Goal: Task Accomplishment & Management: Manage account settings

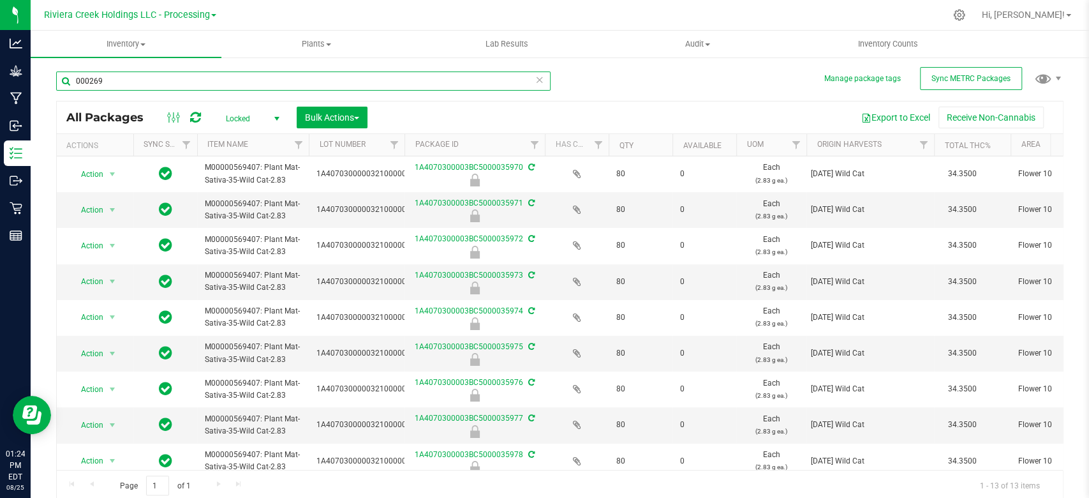
click at [112, 80] on input "000269" at bounding box center [303, 80] width 494 height 19
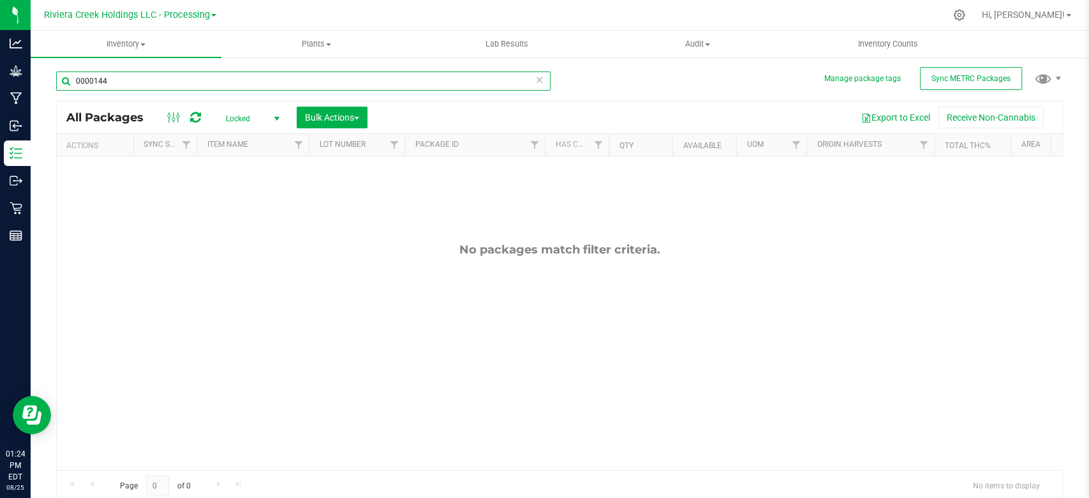
type input "0000144"
click at [277, 117] on span "select" at bounding box center [277, 119] width 10 height 10
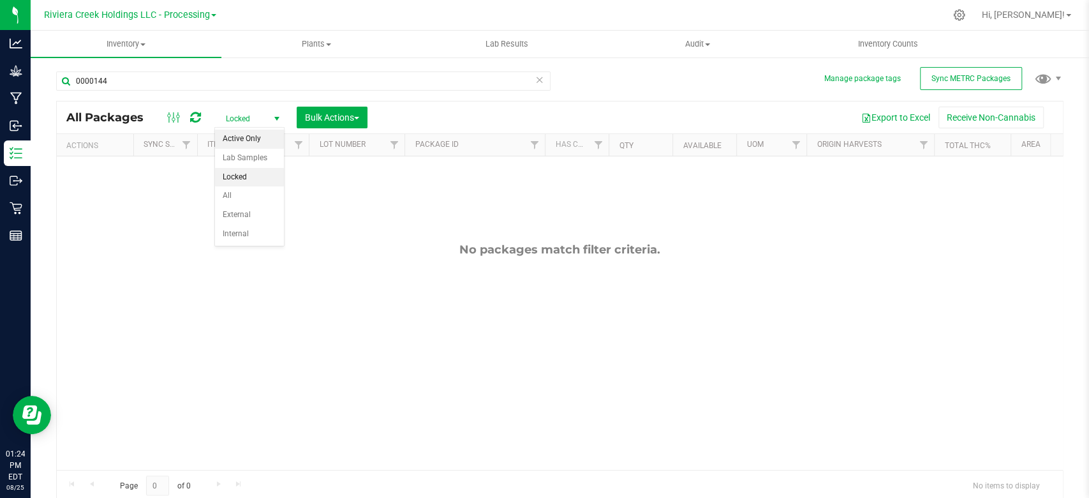
click at [241, 139] on li "Active Only" at bounding box center [249, 139] width 69 height 19
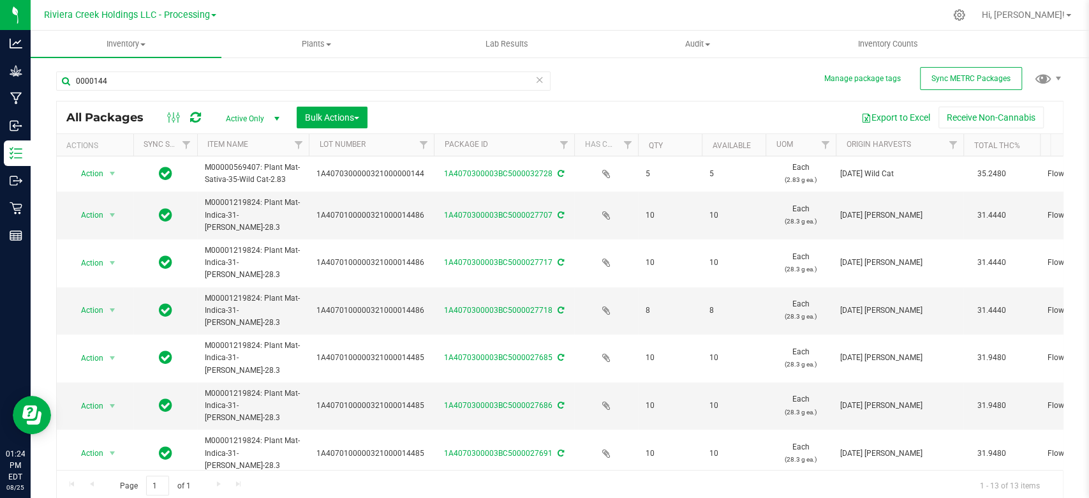
drag, startPoint x: 403, startPoint y: 147, endPoint x: 436, endPoint y: 147, distance: 33.2
click at [436, 147] on div "Actions Sync Status Item Name Lot Number Package ID Has COA Qty Available UOM O…" at bounding box center [554, 145] width 994 height 22
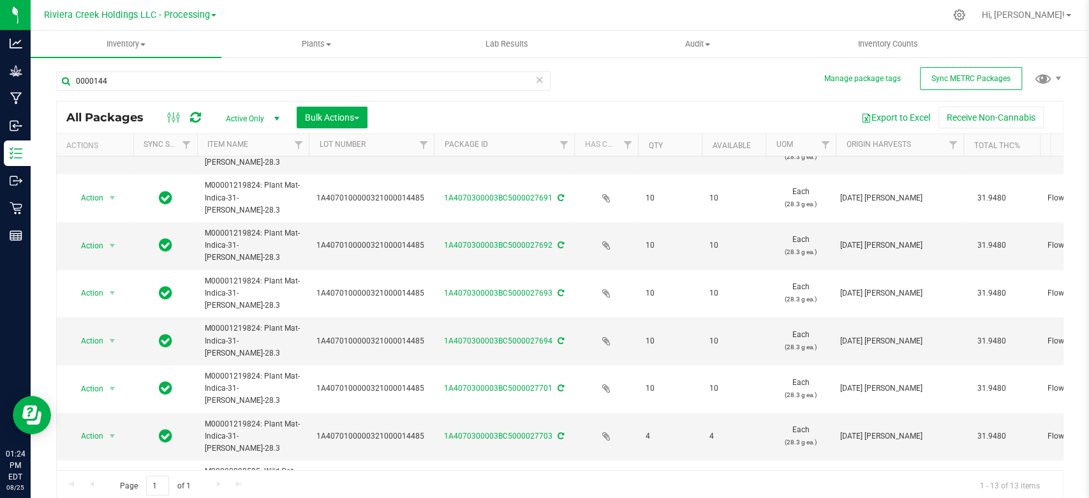
scroll to position [292, 0]
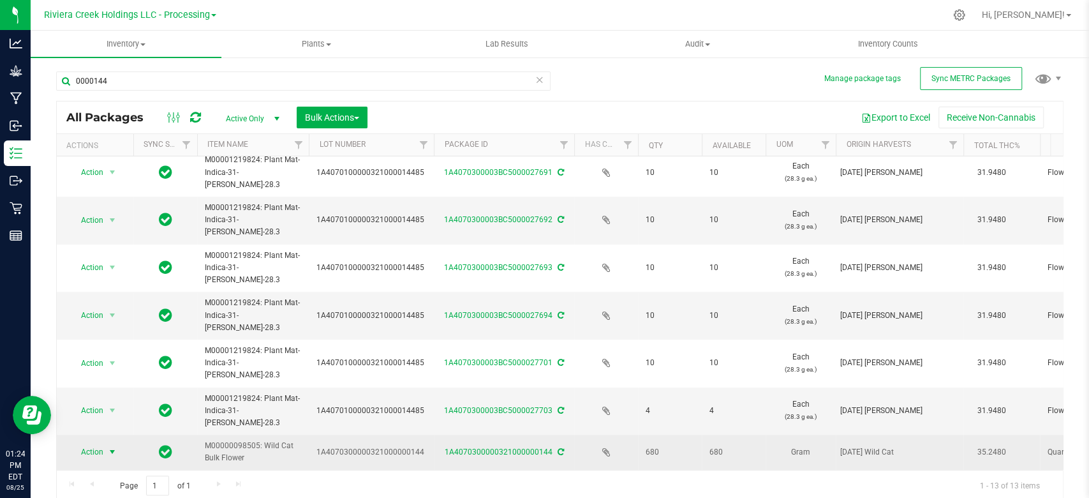
click at [114, 443] on span "select" at bounding box center [113, 452] width 16 height 18
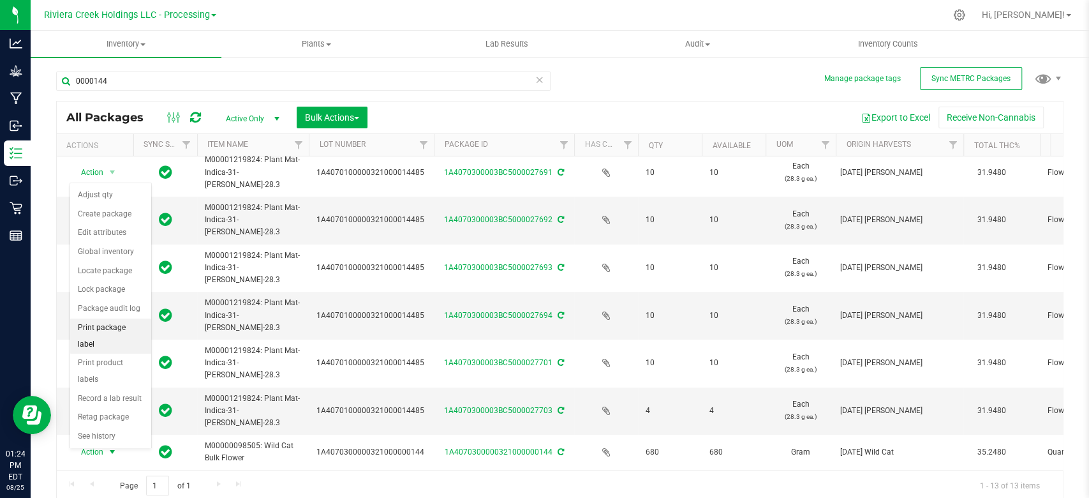
click at [105, 323] on li "Print package label" at bounding box center [110, 335] width 81 height 35
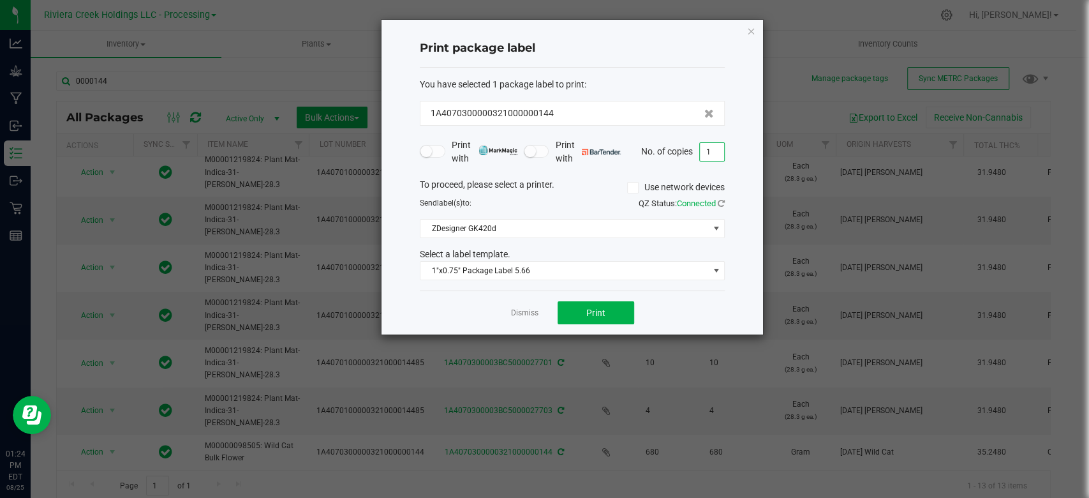
click at [715, 154] on input "1" at bounding box center [712, 152] width 24 height 18
type input "4"
click at [581, 313] on button "Print" at bounding box center [596, 312] width 77 height 23
drag, startPoint x: 760, startPoint y: 29, endPoint x: 747, endPoint y: 31, distance: 13.6
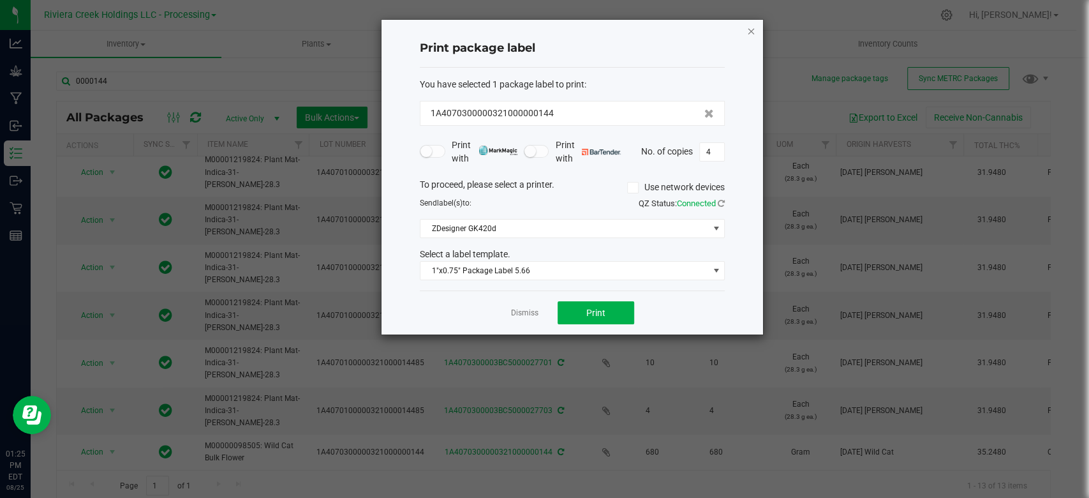
click at [760, 29] on div "Print package label You have selected 1 package label to print : 1A407030000032…" at bounding box center [573, 177] width 382 height 315
click at [746, 31] on icon "button" at bounding box center [750, 30] width 9 height 15
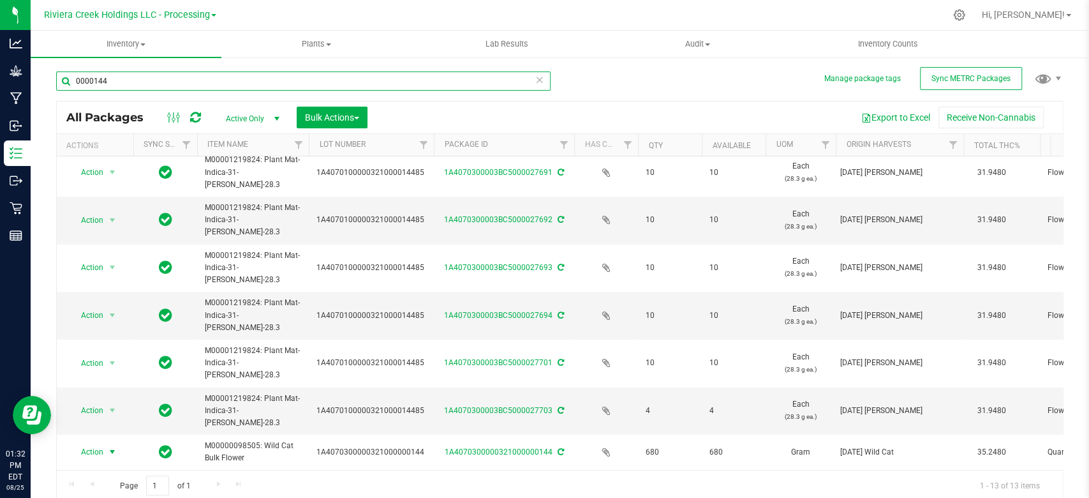
click at [143, 82] on input "0000144" at bounding box center [303, 80] width 494 height 19
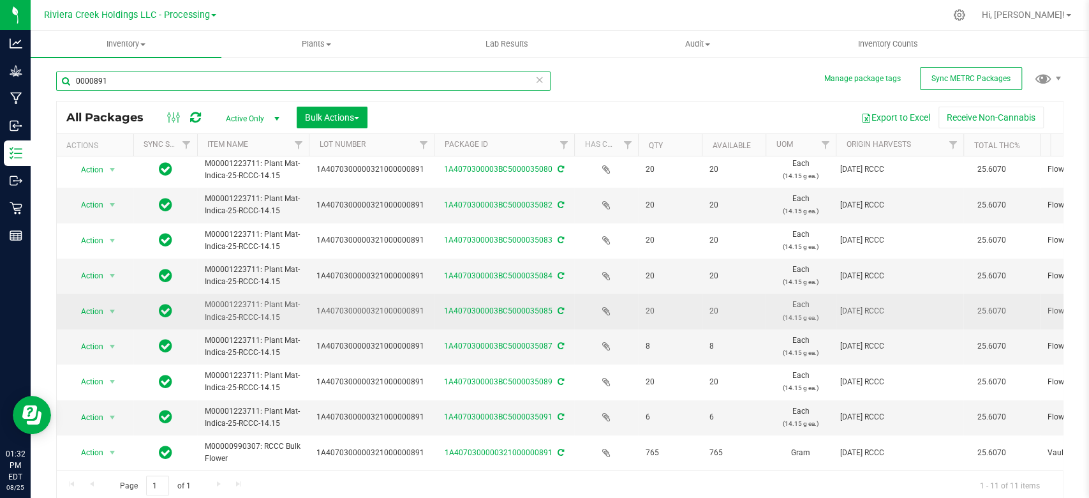
scroll to position [87, 0]
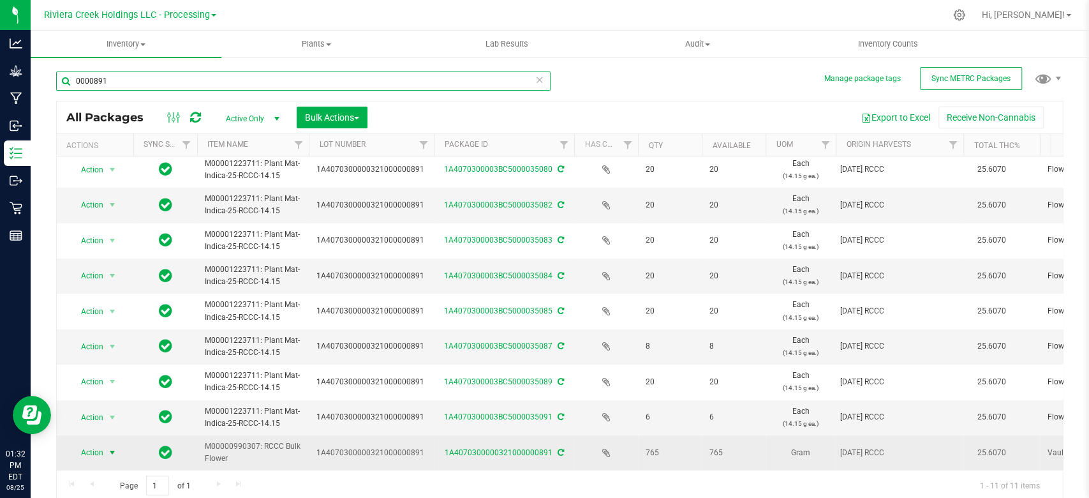
type input "0000891"
click at [112, 447] on span "select" at bounding box center [112, 452] width 10 height 10
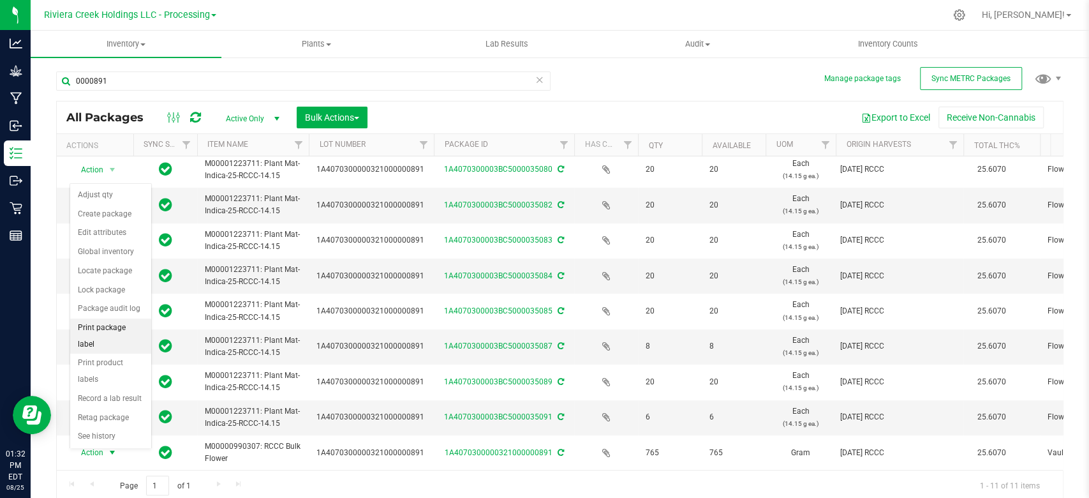
click at [103, 323] on li "Print package label" at bounding box center [110, 335] width 81 height 35
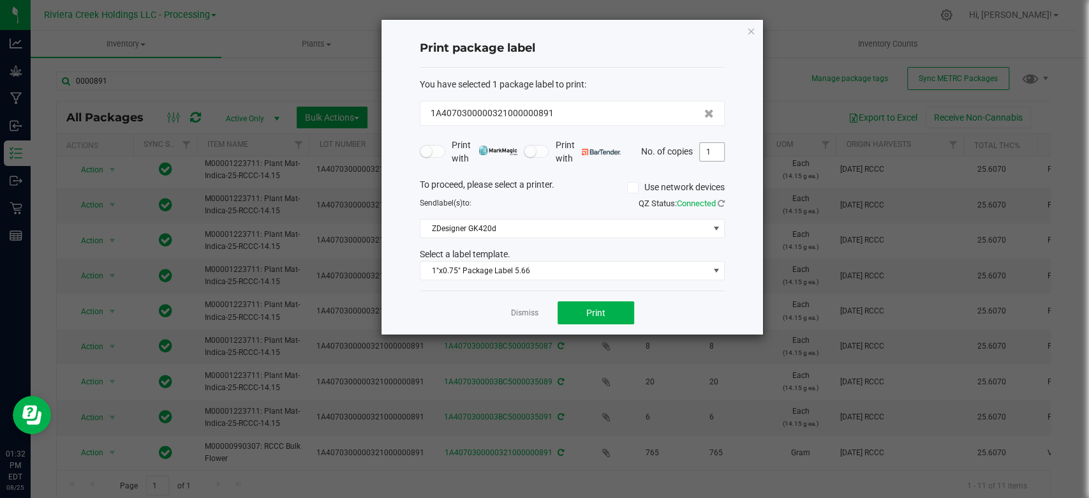
click at [722, 150] on input "1" at bounding box center [712, 152] width 24 height 18
type input "6"
click at [582, 306] on button "Print" at bounding box center [596, 312] width 77 height 23
click at [753, 28] on icon "button" at bounding box center [750, 30] width 9 height 15
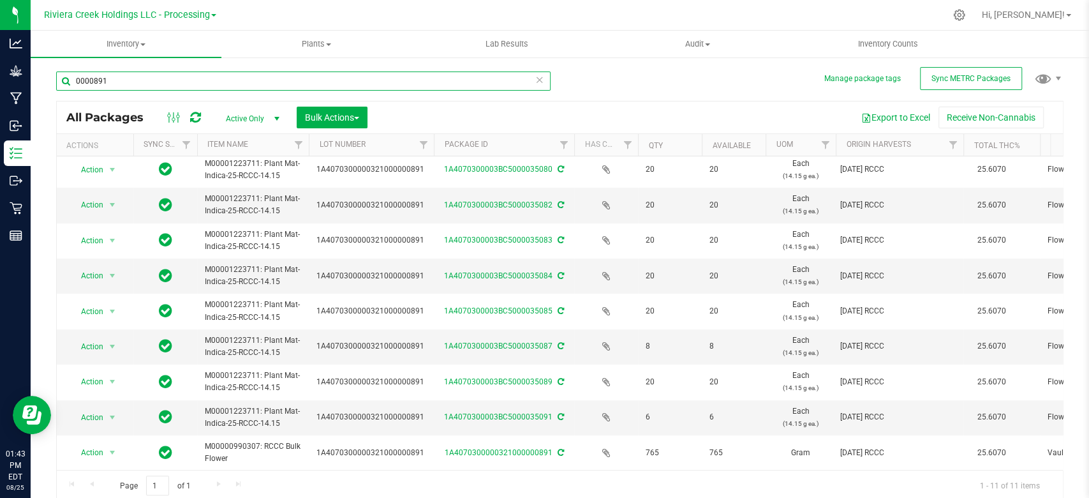
click at [138, 75] on input "0000891" at bounding box center [303, 80] width 494 height 19
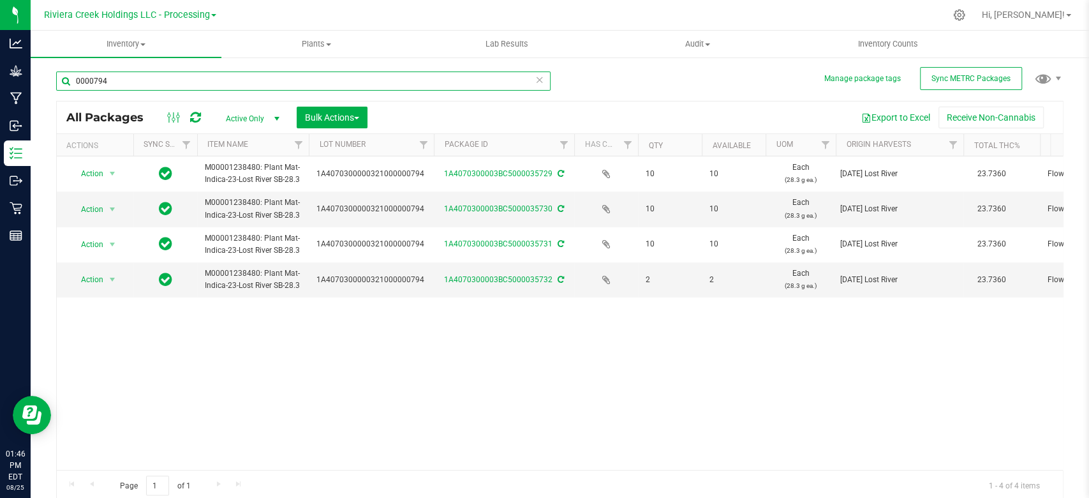
type input "0000794"
click at [137, 50] on uib-tab-heading "Inventory All packages All inventory Waste log Create inventory" at bounding box center [126, 44] width 191 height 27
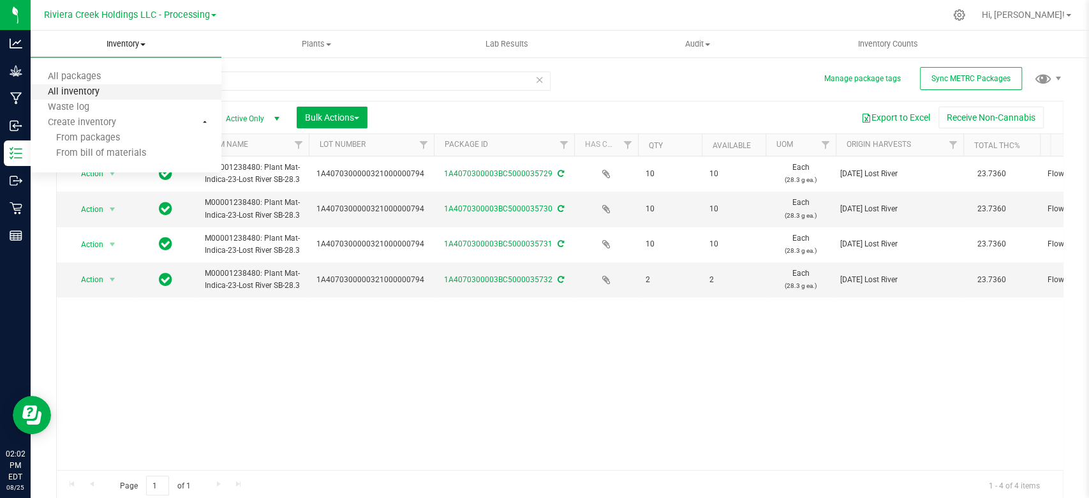
click at [101, 92] on span "All inventory" at bounding box center [74, 92] width 86 height 11
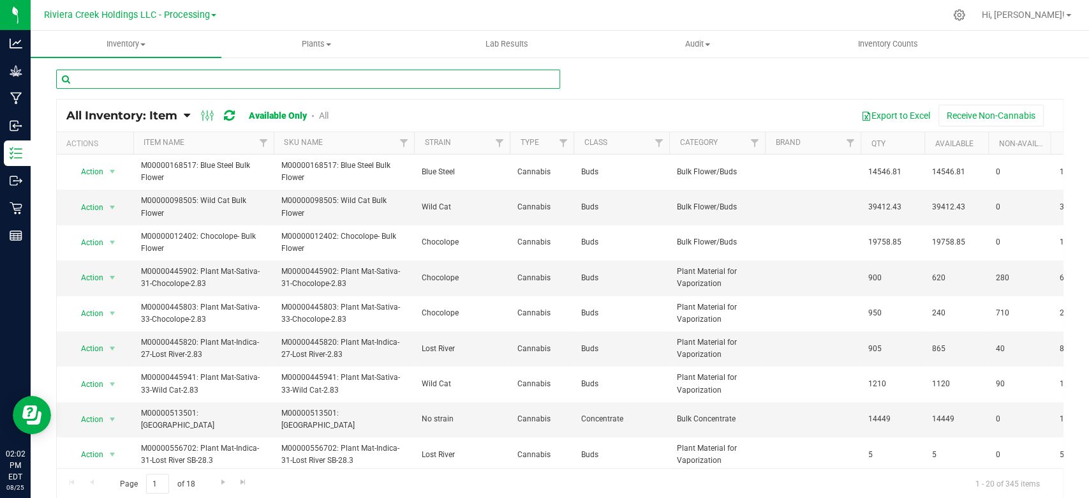
click at [122, 85] on input "text" at bounding box center [308, 79] width 504 height 19
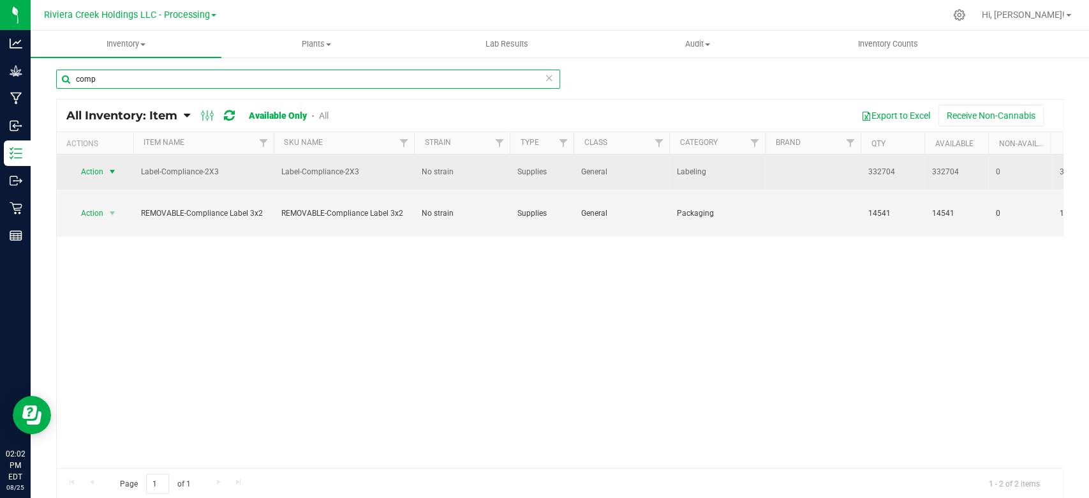
type input "comp"
click at [103, 174] on span "Action" at bounding box center [87, 172] width 34 height 18
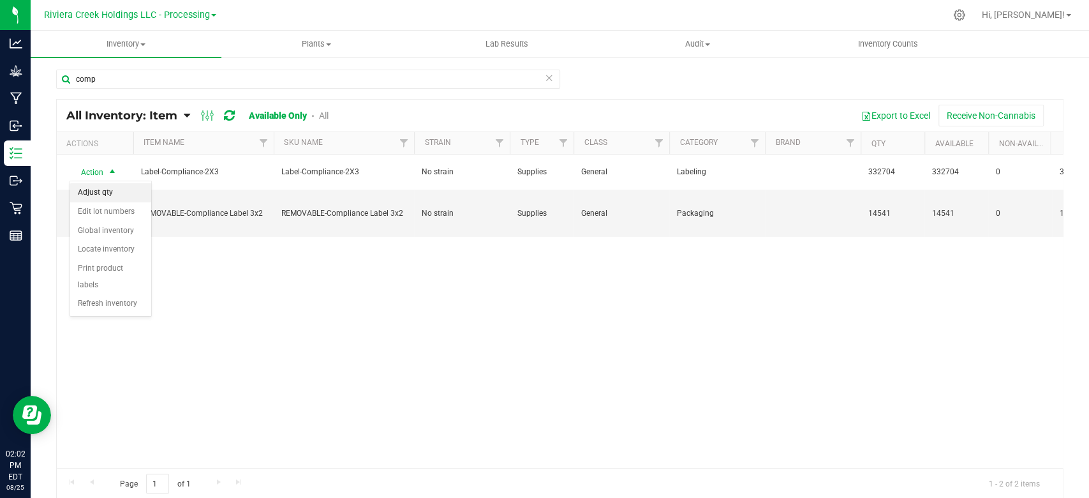
click at [101, 191] on li "Adjust qty" at bounding box center [110, 192] width 81 height 19
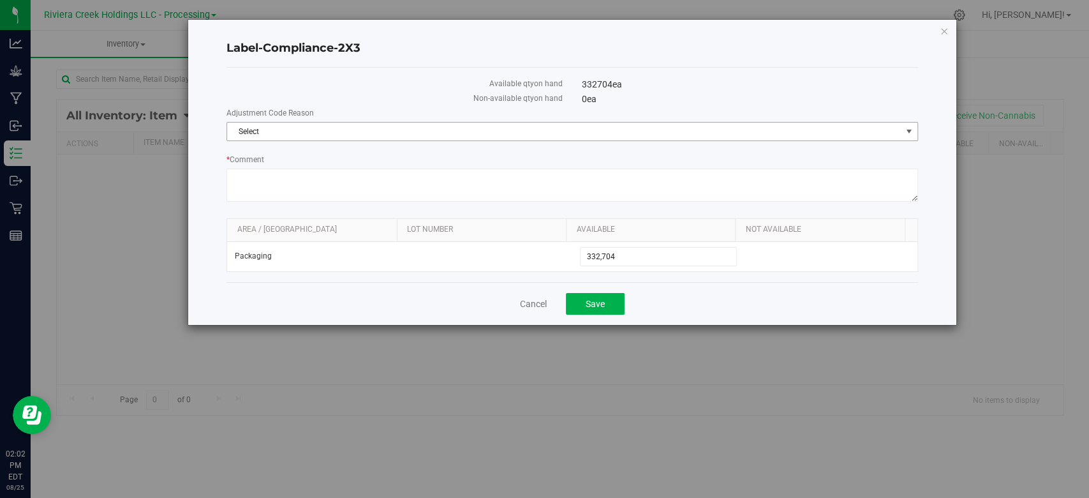
click at [276, 130] on span "Select" at bounding box center [564, 131] width 674 height 18
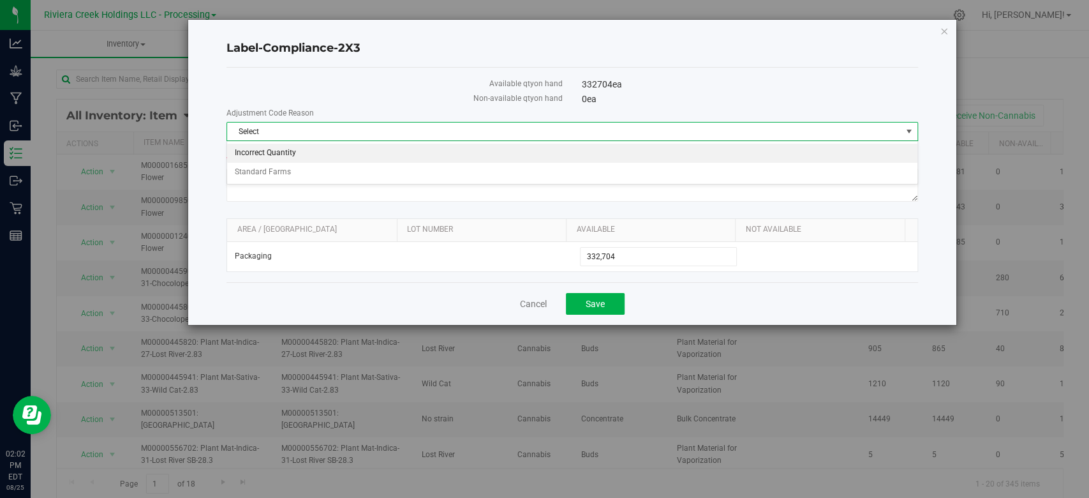
click at [271, 152] on li "Incorrect Quantity" at bounding box center [572, 153] width 690 height 19
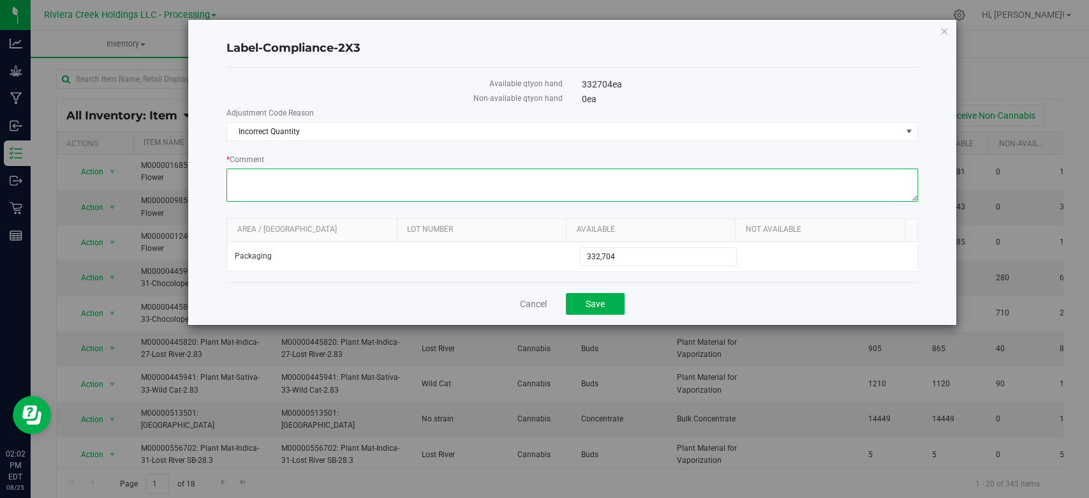
click at [272, 181] on textarea "* Comment" at bounding box center [571, 184] width 691 height 33
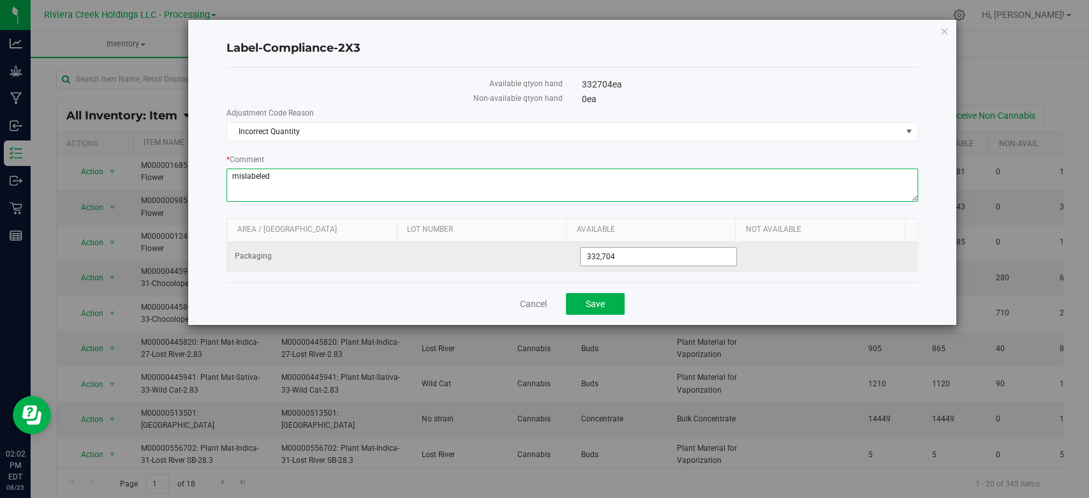
type textarea "mislabeled"
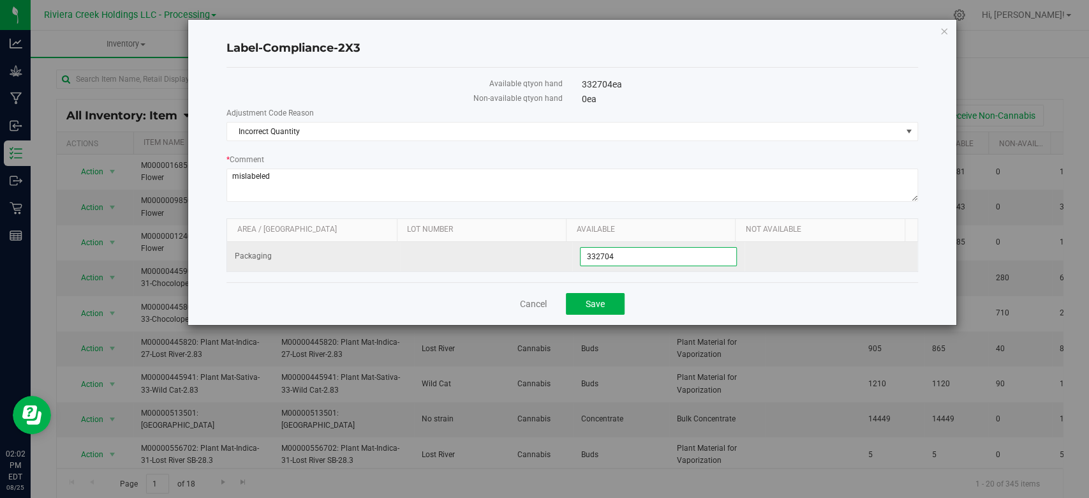
click at [628, 252] on span "332,704 332704" at bounding box center [658, 256] width 157 height 19
type input "332700"
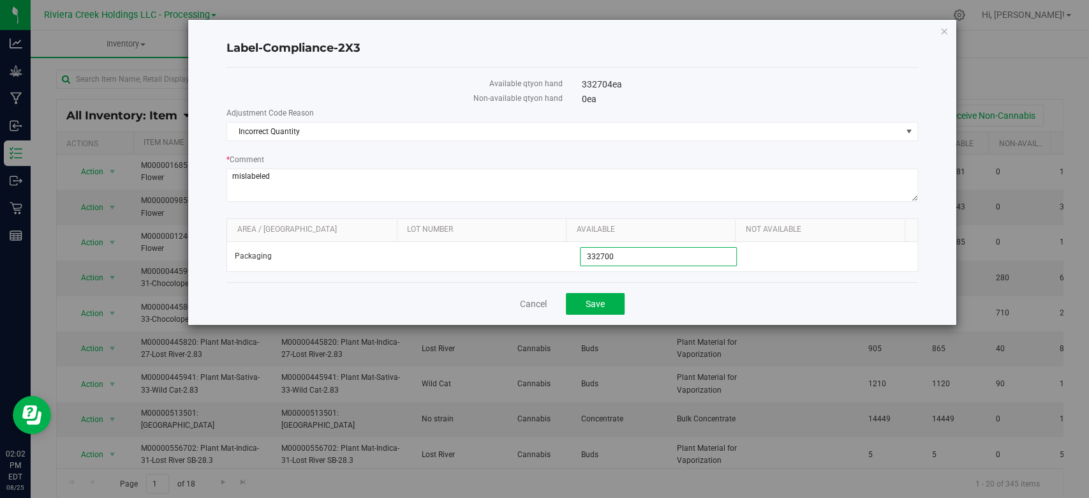
type input "332,700"
click at [608, 285] on div "Cancel Save" at bounding box center [571, 303] width 691 height 43
click at [600, 302] on span "Save" at bounding box center [595, 304] width 19 height 10
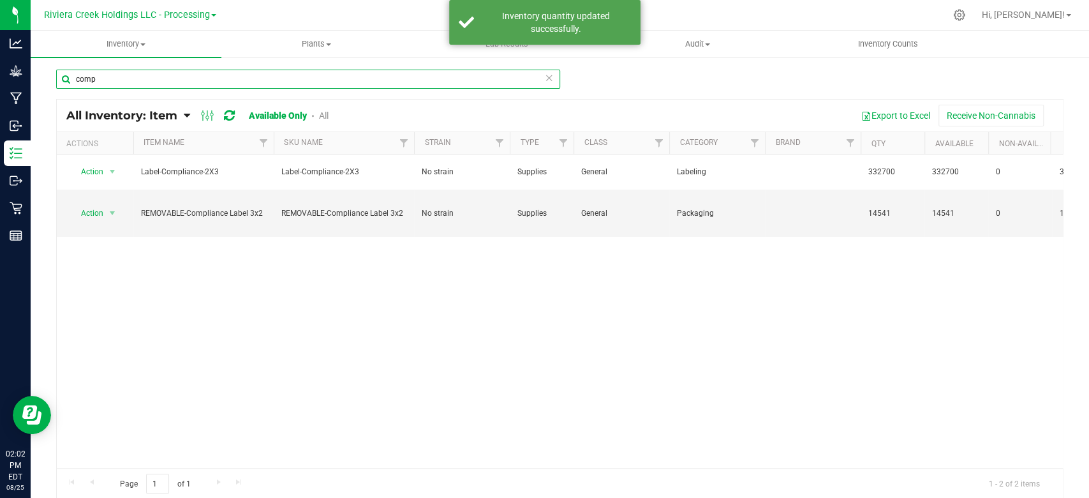
click at [117, 81] on input "comp" at bounding box center [308, 79] width 504 height 19
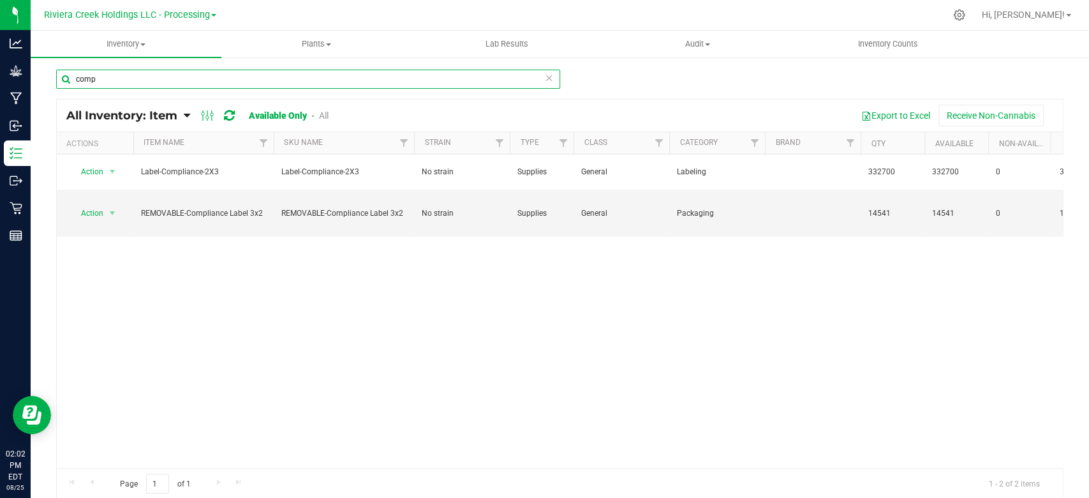
click at [117, 81] on input "comp" at bounding box center [308, 79] width 504 height 19
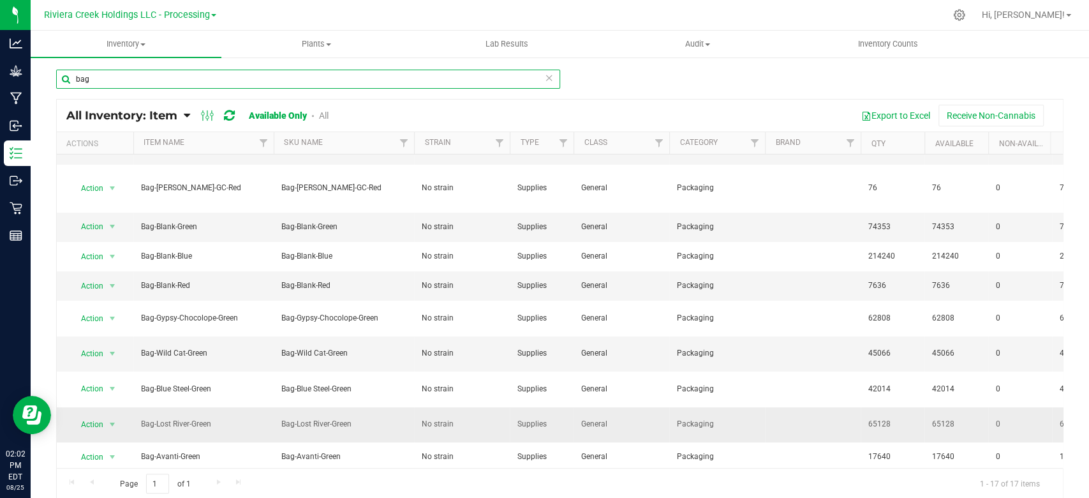
scroll to position [170, 0]
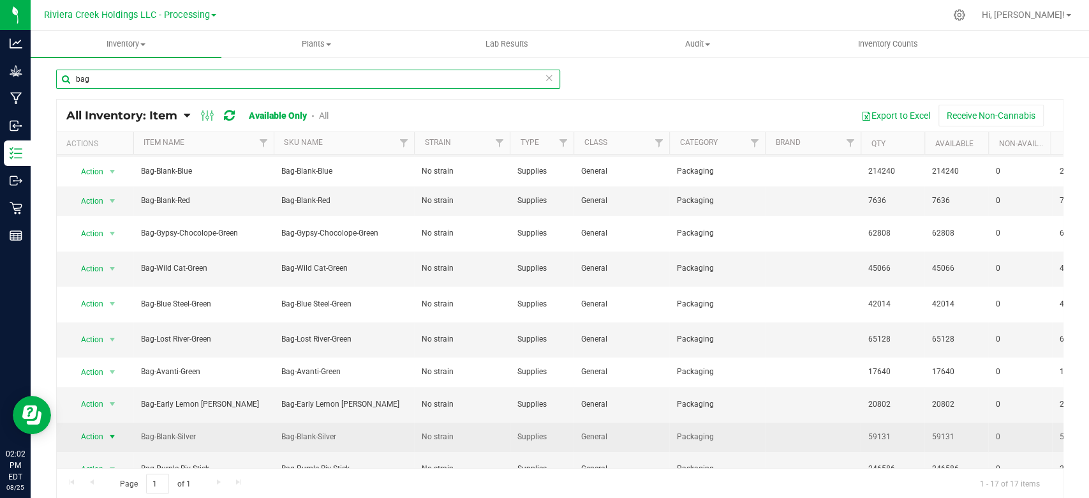
type input "bag"
click at [112, 431] on span "select" at bounding box center [112, 436] width 10 height 10
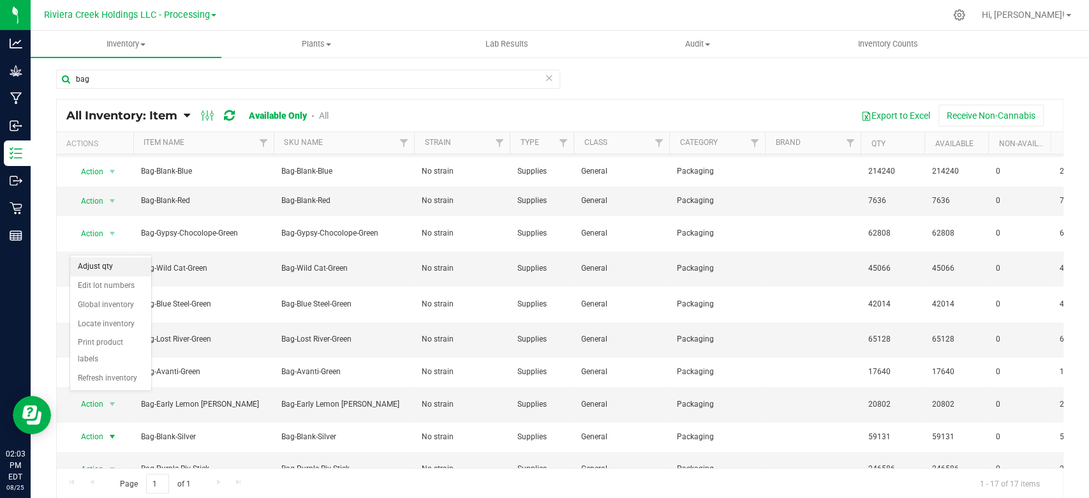
click at [88, 265] on li "Adjust qty" at bounding box center [110, 266] width 81 height 19
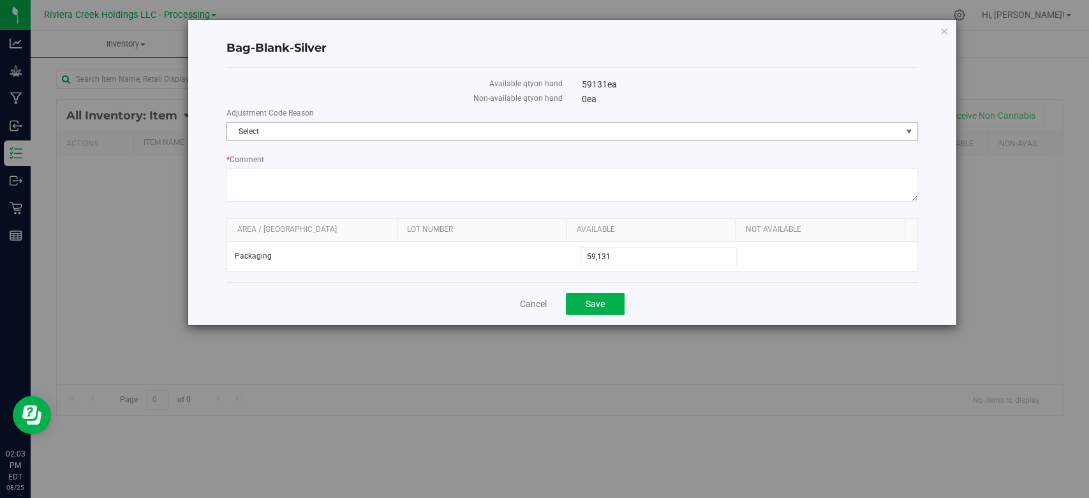
click at [348, 133] on span "Select" at bounding box center [564, 131] width 674 height 18
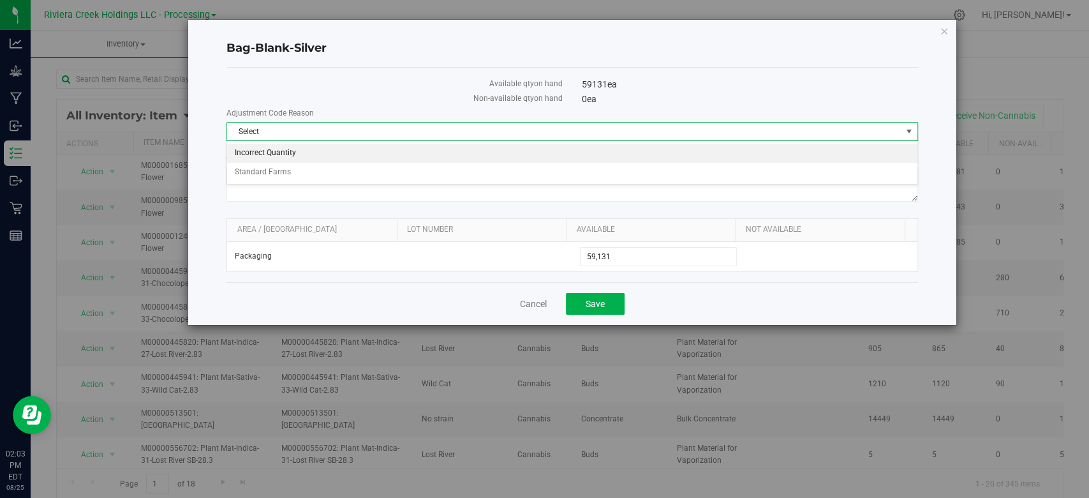
click at [320, 149] on li "Incorrect Quantity" at bounding box center [572, 153] width 690 height 19
click at [320, 149] on body "Bag-Blank-Silver Available qty on hand 59131 ea Non-available qty on hand 0 ea …" at bounding box center [544, 249] width 1089 height 498
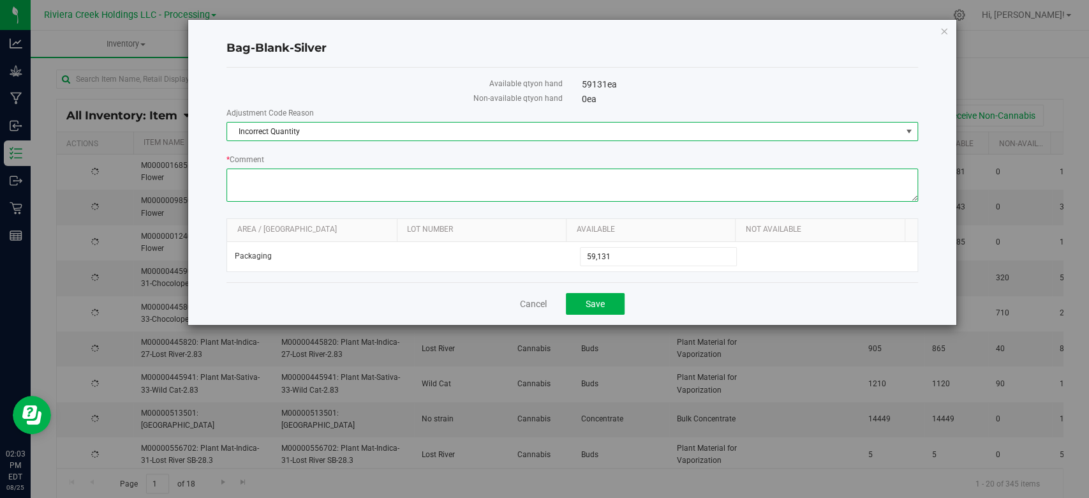
click at [306, 179] on textarea "* Comment" at bounding box center [571, 184] width 691 height 33
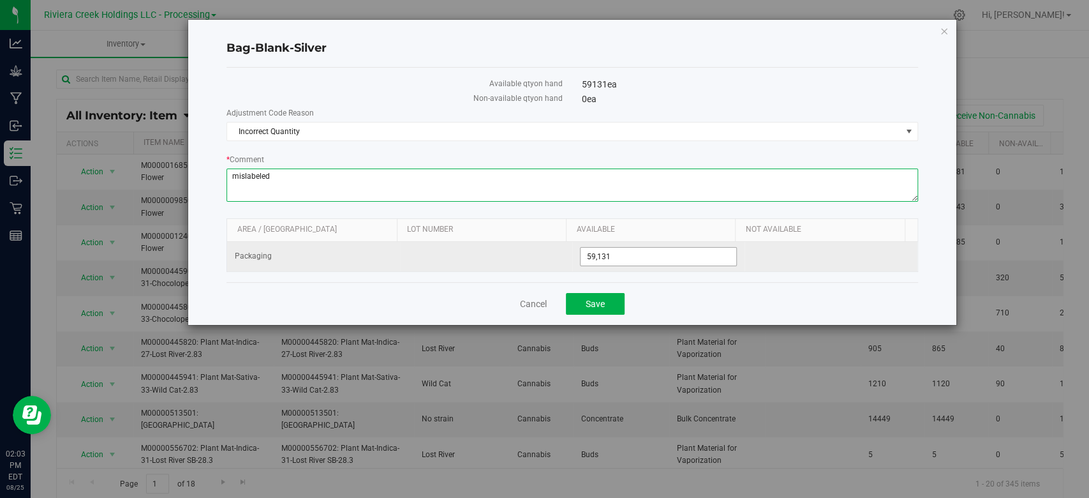
type textarea "mislabeled"
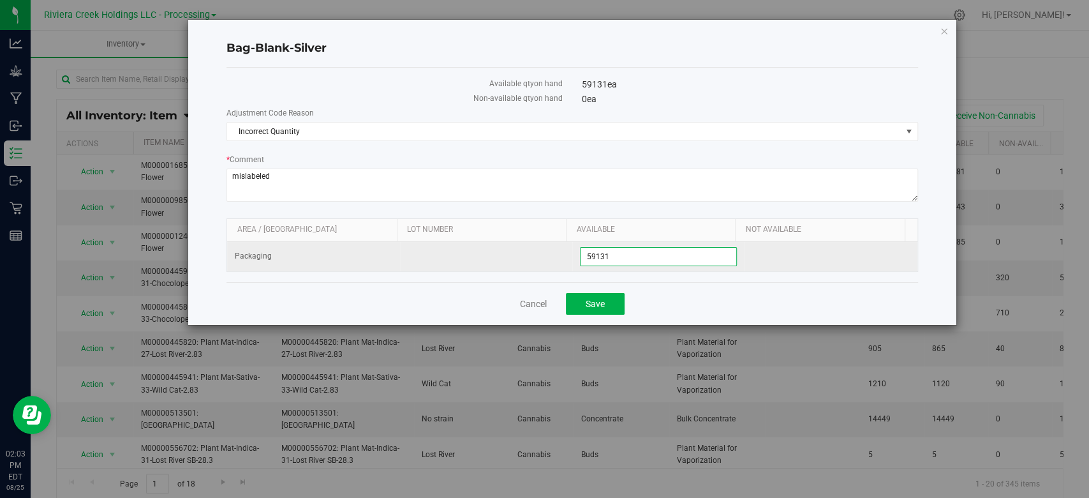
click at [642, 258] on span "59,131 59131" at bounding box center [658, 256] width 157 height 19
type input "59127"
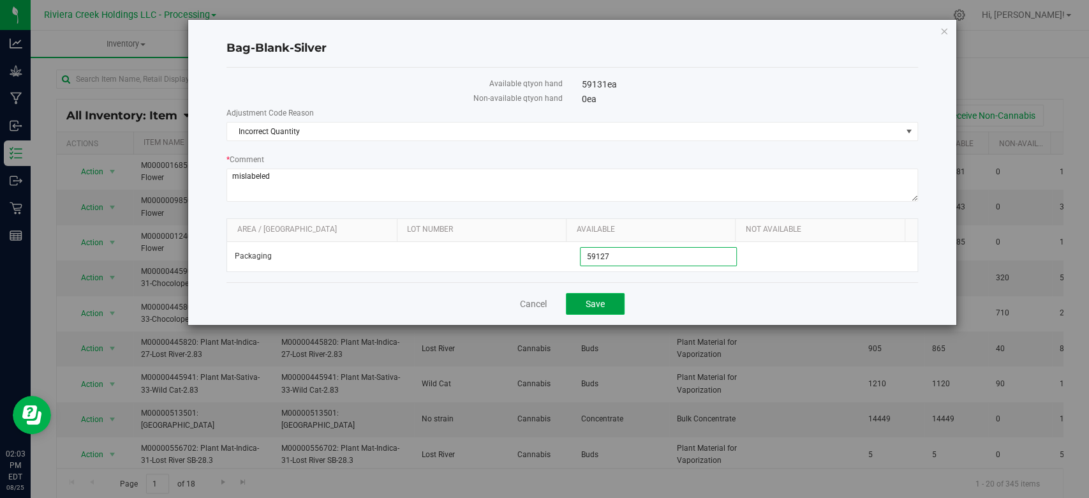
type input "59,127"
click at [604, 305] on span "Save" at bounding box center [595, 304] width 19 height 10
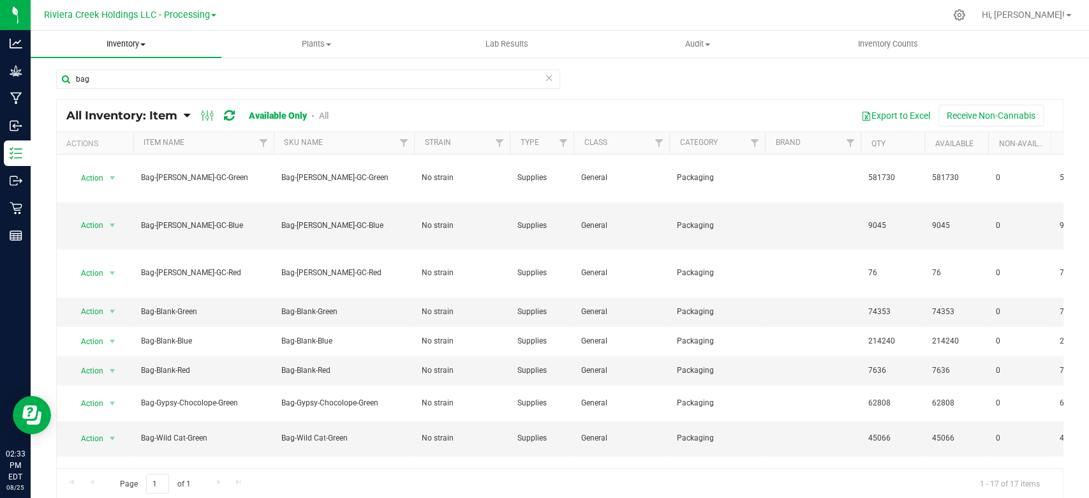
click at [128, 42] on span "Inventory" at bounding box center [126, 43] width 191 height 11
click at [71, 74] on span "All packages" at bounding box center [74, 76] width 87 height 11
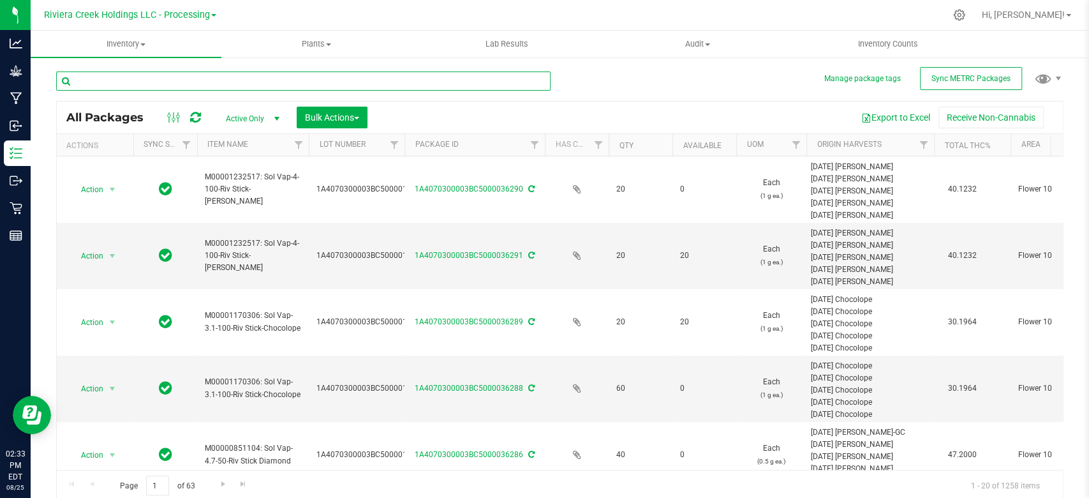
click at [97, 75] on input "text" at bounding box center [303, 80] width 494 height 19
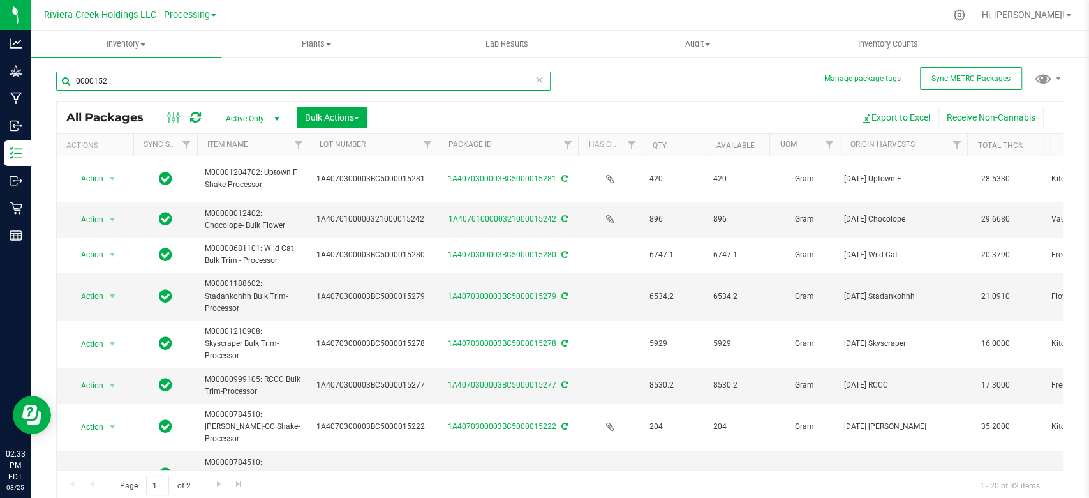
drag, startPoint x: 402, startPoint y: 150, endPoint x: 436, endPoint y: 149, distance: 34.5
click at [436, 149] on div "Actions Sync Status Item Name Lot Number Package ID Has COA Qty Available UOM O…" at bounding box center [554, 145] width 994 height 22
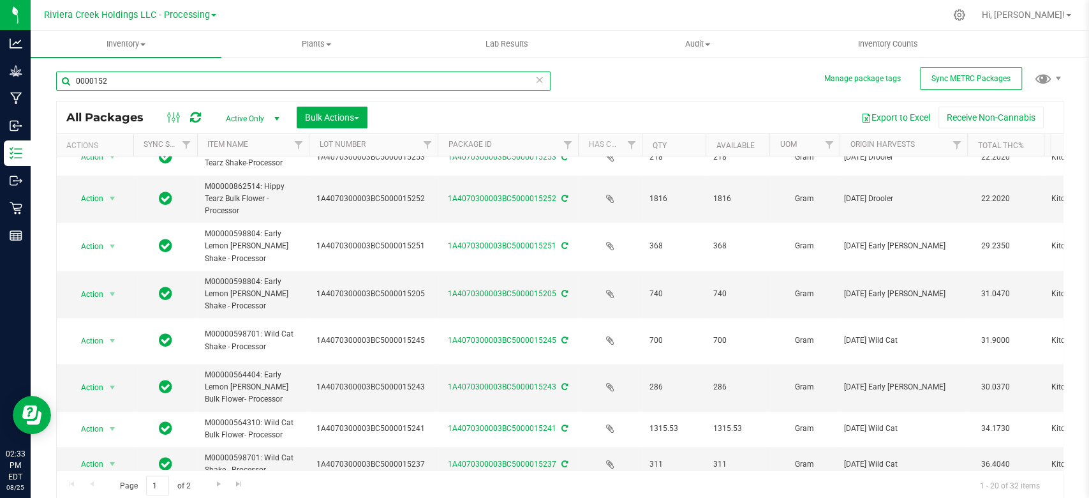
scroll to position [521, 0]
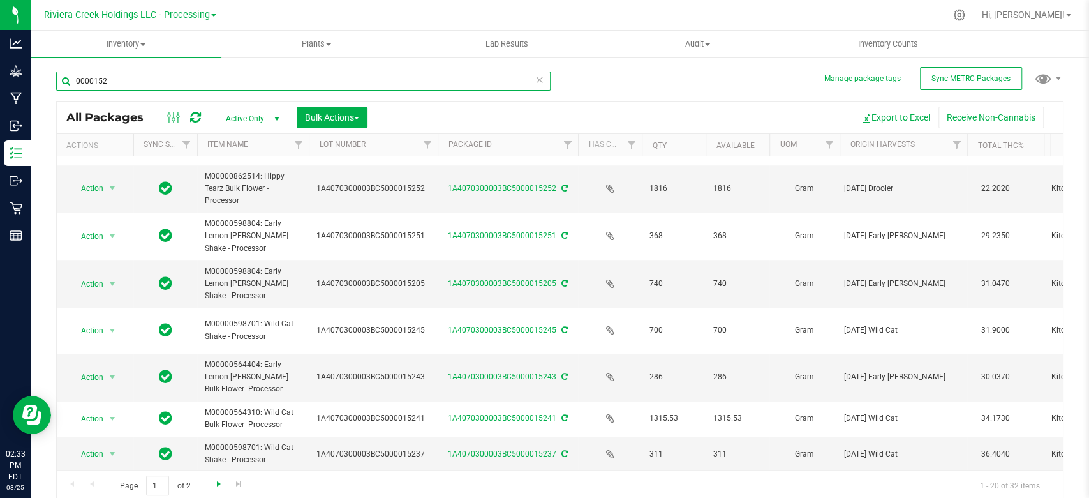
type input "0000152"
click at [219, 480] on span "Go to the next page" at bounding box center [219, 483] width 10 height 10
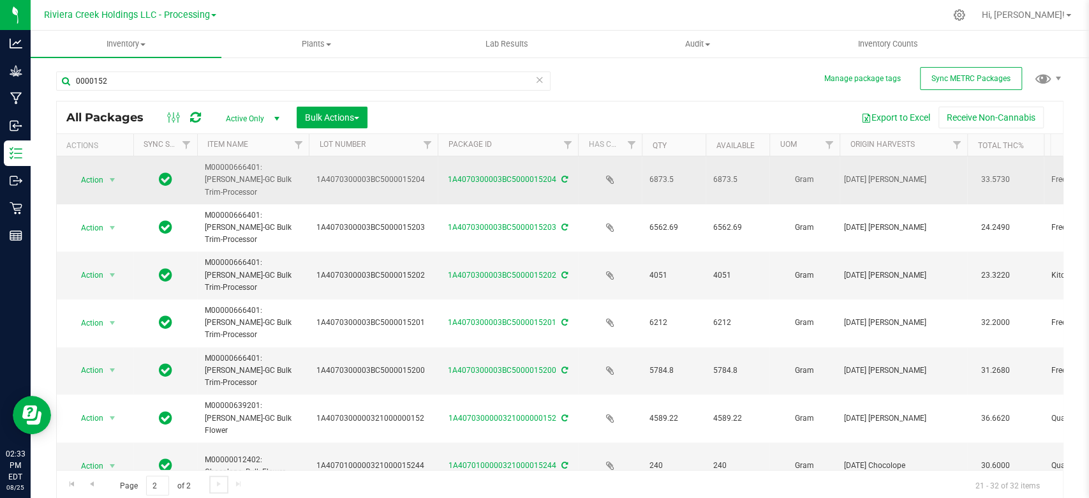
scroll to position [207, 0]
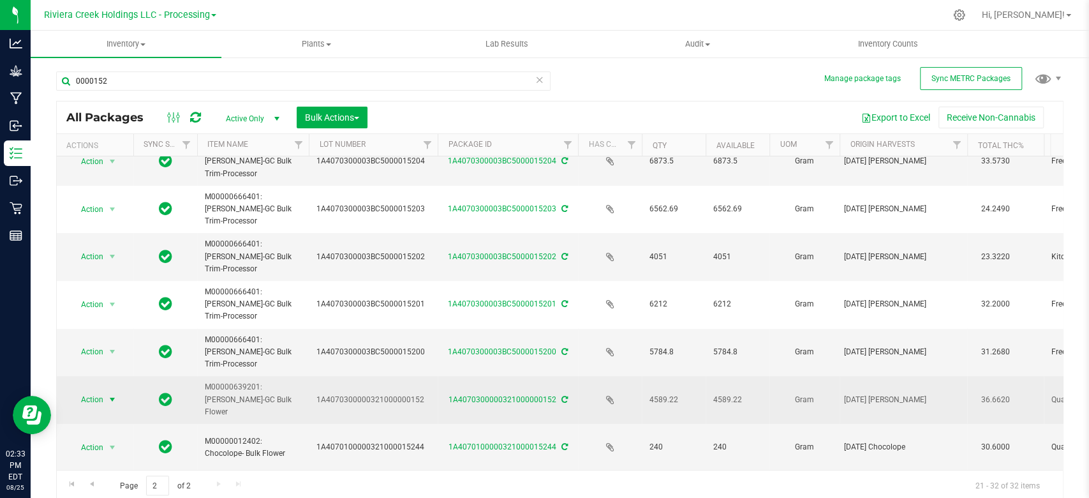
click at [102, 390] on span "Action" at bounding box center [87, 399] width 34 height 18
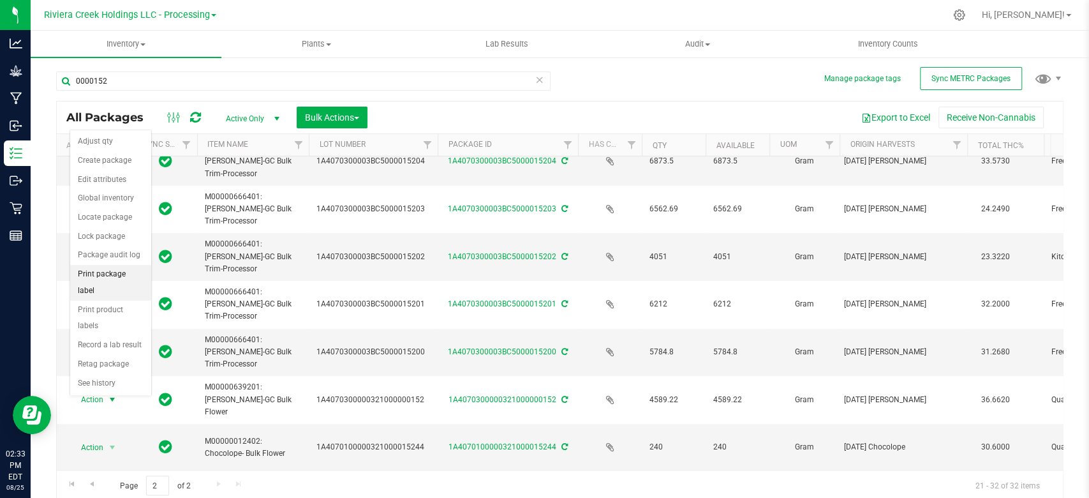
click at [108, 267] on li "Print package label" at bounding box center [110, 282] width 81 height 35
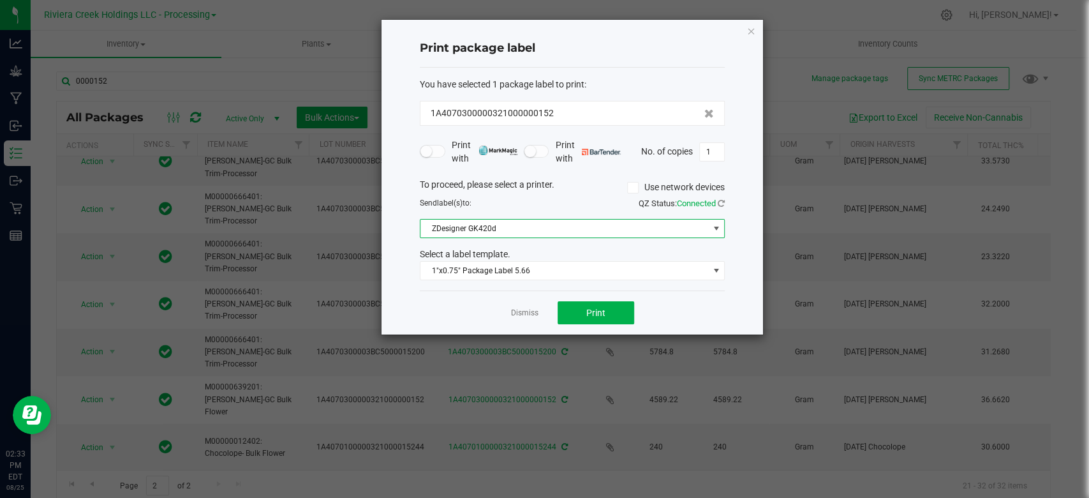
click at [487, 229] on span "ZDesigner GK420d" at bounding box center [564, 228] width 288 height 18
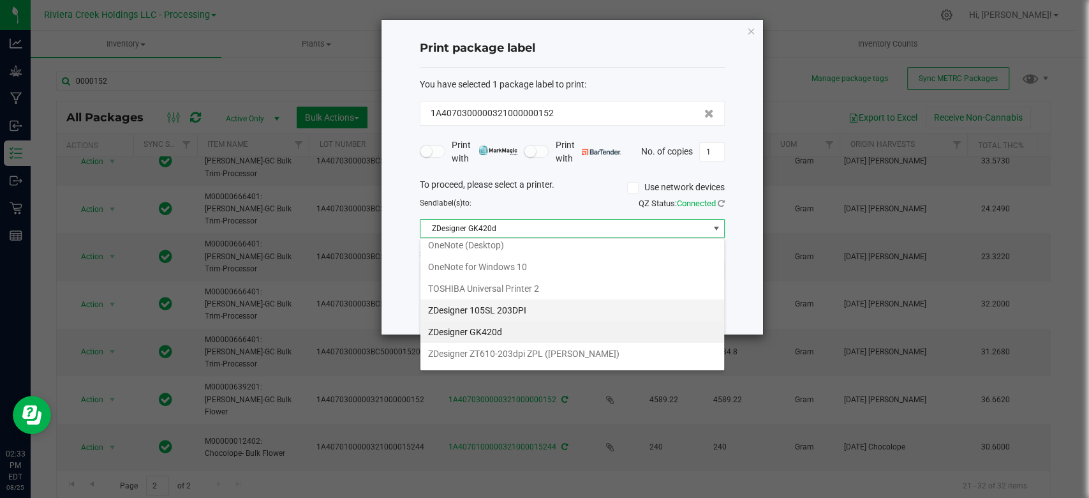
scroll to position [239, 0]
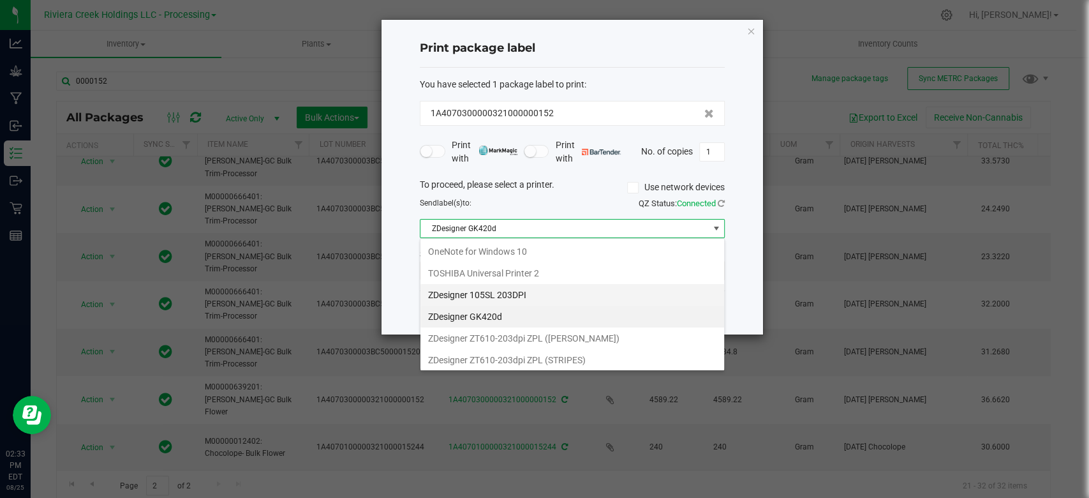
click at [482, 332] on \(MARTY\) "ZDesigner ZT610-203dpi ZPL ([PERSON_NAME])" at bounding box center [572, 338] width 304 height 22
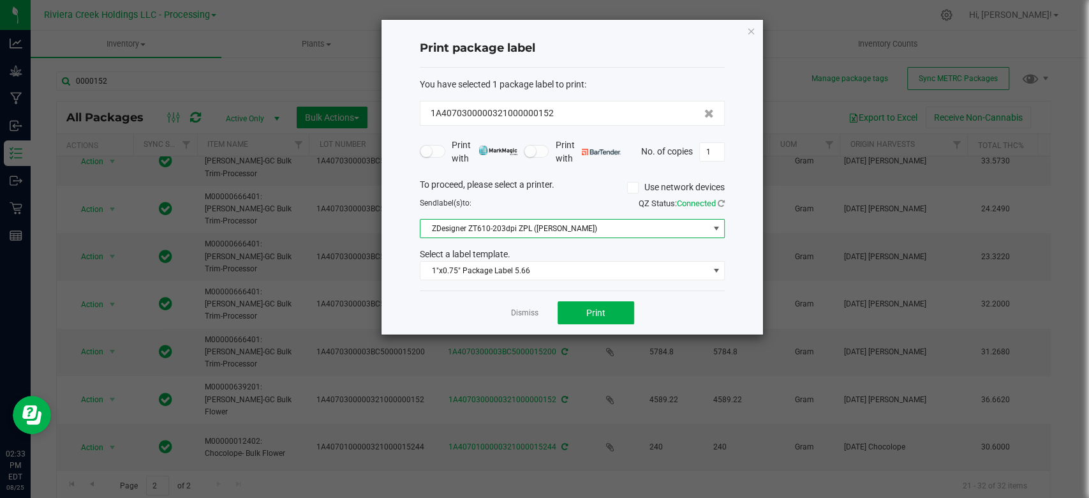
click at [468, 256] on div "Select a label template." at bounding box center [572, 254] width 324 height 13
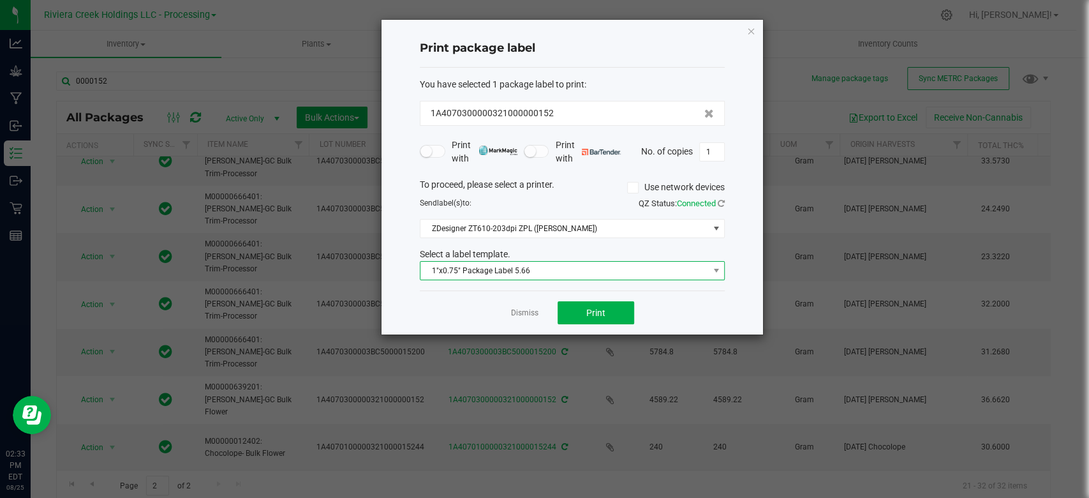
click at [469, 268] on span "1"x0.75" Package Label 5.66" at bounding box center [564, 271] width 288 height 18
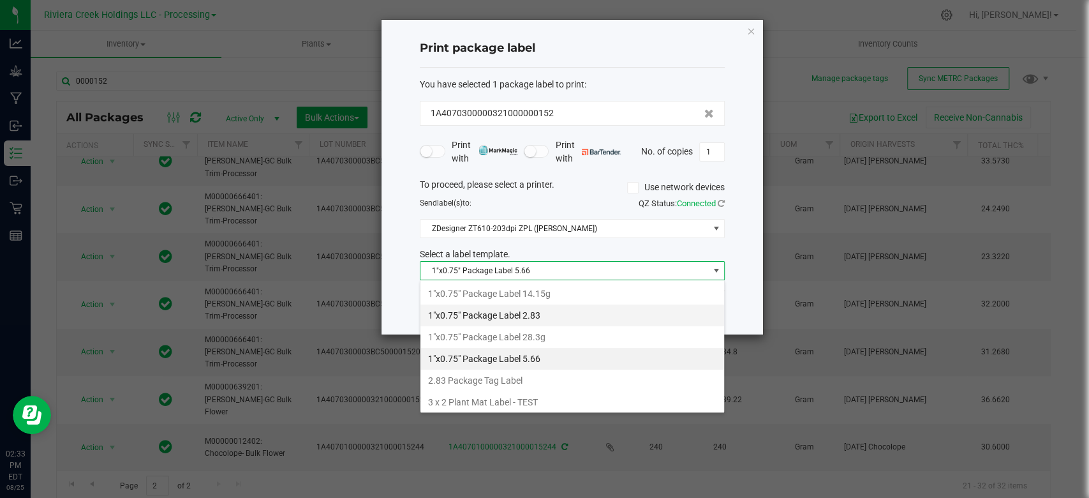
scroll to position [85, 0]
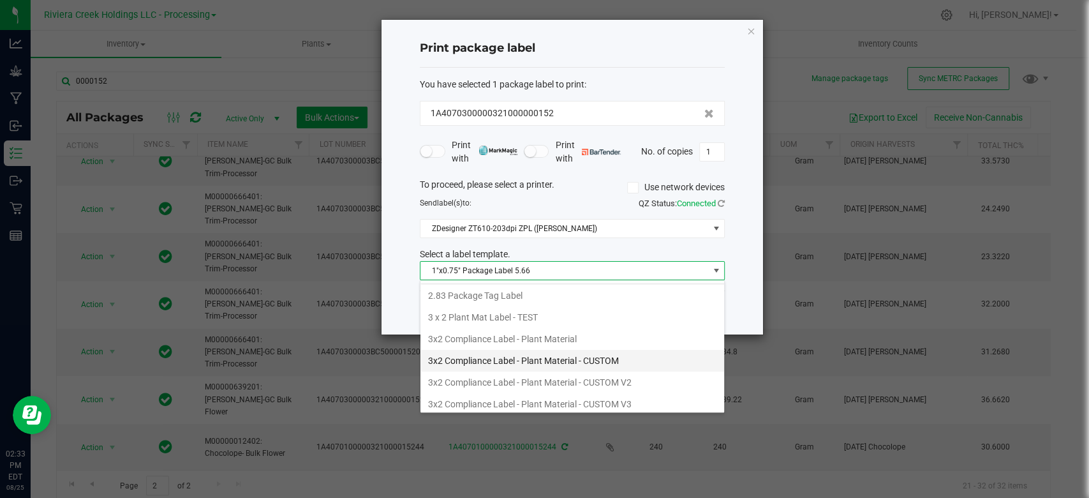
click at [497, 357] on li "3x2 Compliance Label - Plant Material - CUSTOM" at bounding box center [572, 361] width 304 height 22
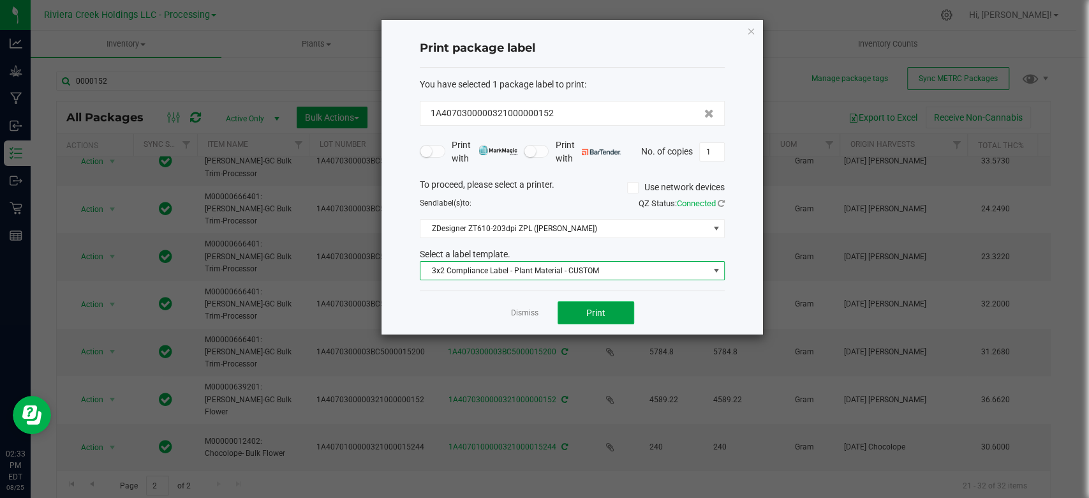
click at [597, 311] on span "Print" at bounding box center [595, 312] width 19 height 10
click at [716, 150] on input "1" at bounding box center [712, 152] width 24 height 18
click at [589, 317] on span "Print" at bounding box center [595, 312] width 19 height 10
click at [551, 218] on div "To proceed, please select a printer. Use network devices Send label(s) to: QZ S…" at bounding box center [572, 229] width 305 height 103
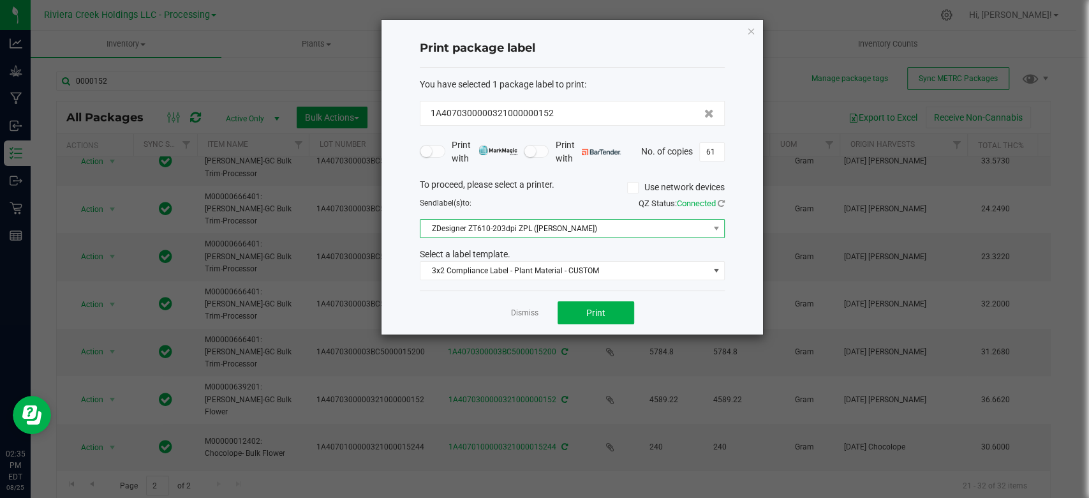
click at [550, 230] on span "ZDesigner ZT610-203dpi ZPL ([PERSON_NAME])" at bounding box center [564, 228] width 288 height 18
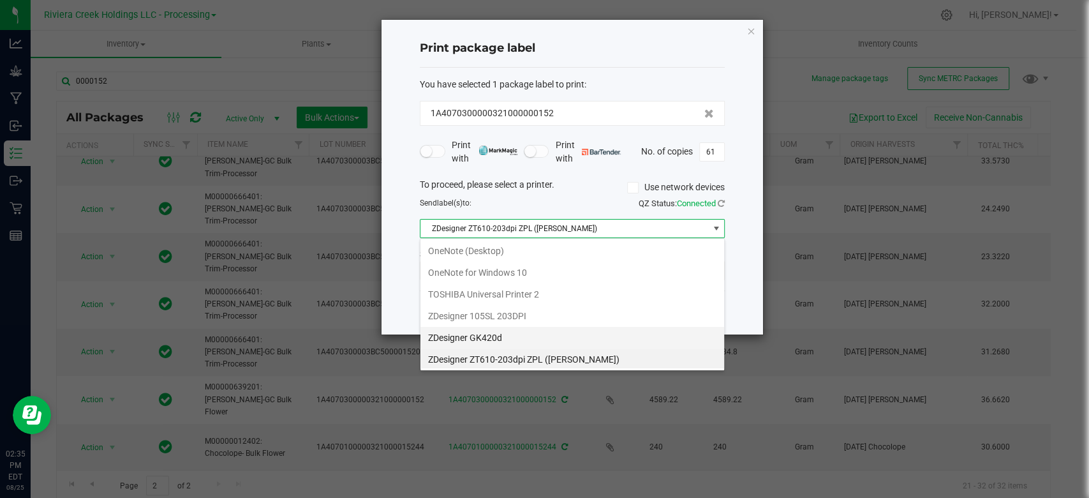
scroll to position [239, 0]
click at [506, 353] on \(STRIPES\) "ZDesigner ZT610-203dpi ZPL (STRIPES)" at bounding box center [572, 360] width 304 height 22
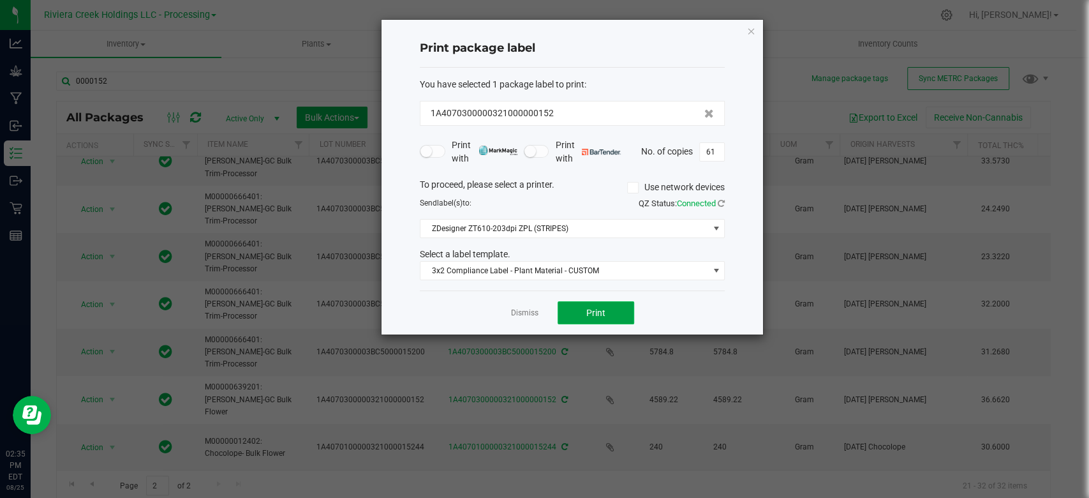
click at [605, 302] on button "Print" at bounding box center [596, 312] width 77 height 23
click at [721, 158] on input "61" at bounding box center [712, 152] width 24 height 18
click at [721, 154] on input "1" at bounding box center [712, 152] width 24 height 18
click at [510, 229] on span "ZDesigner ZT610-203dpi ZPL (STRIPES)" at bounding box center [564, 228] width 288 height 18
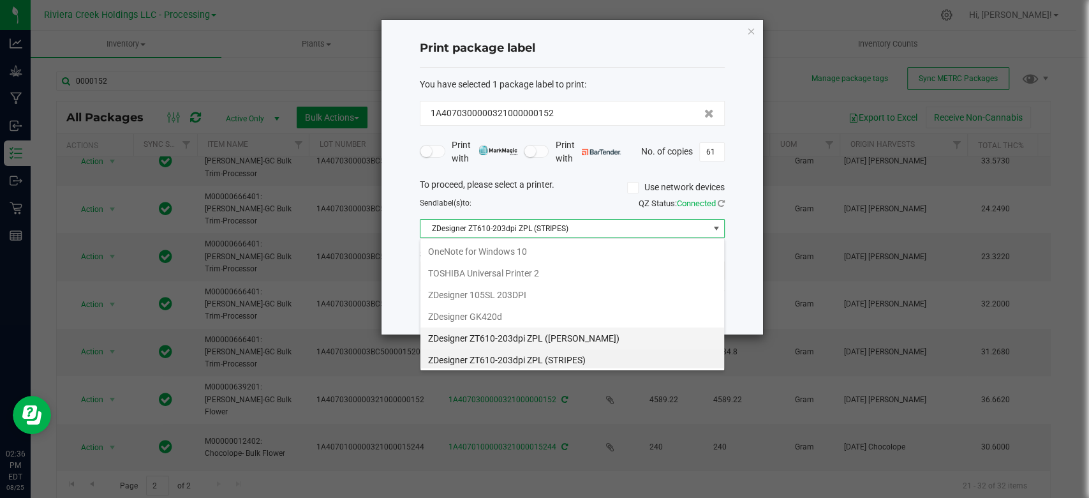
click at [501, 335] on \(MARTY\) "ZDesigner ZT610-203dpi ZPL ([PERSON_NAME])" at bounding box center [572, 338] width 304 height 22
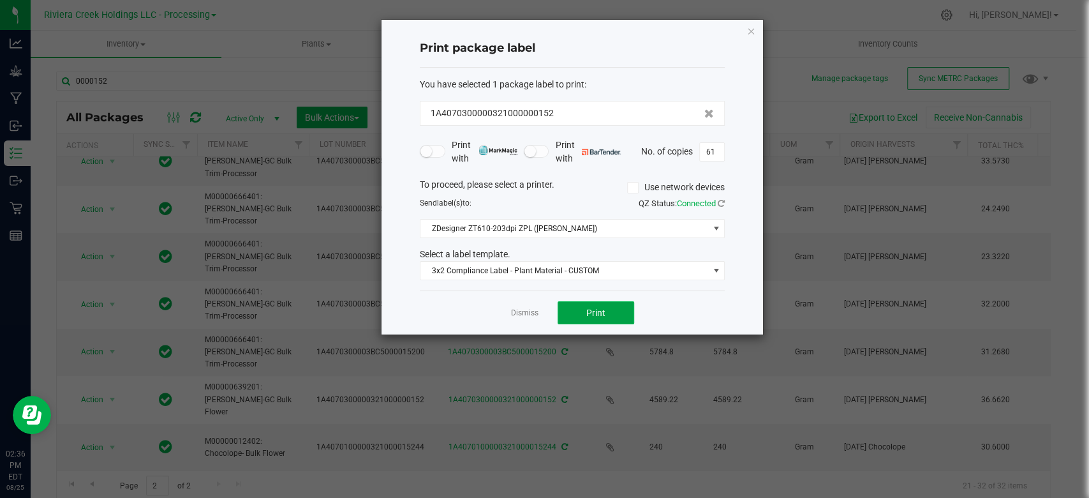
click at [596, 311] on span "Print" at bounding box center [595, 312] width 19 height 10
click at [716, 151] on input "61" at bounding box center [712, 152] width 24 height 18
type input "1"
click at [491, 232] on span "ZDesigner ZT610-203dpi ZPL ([PERSON_NAME])" at bounding box center [564, 228] width 288 height 18
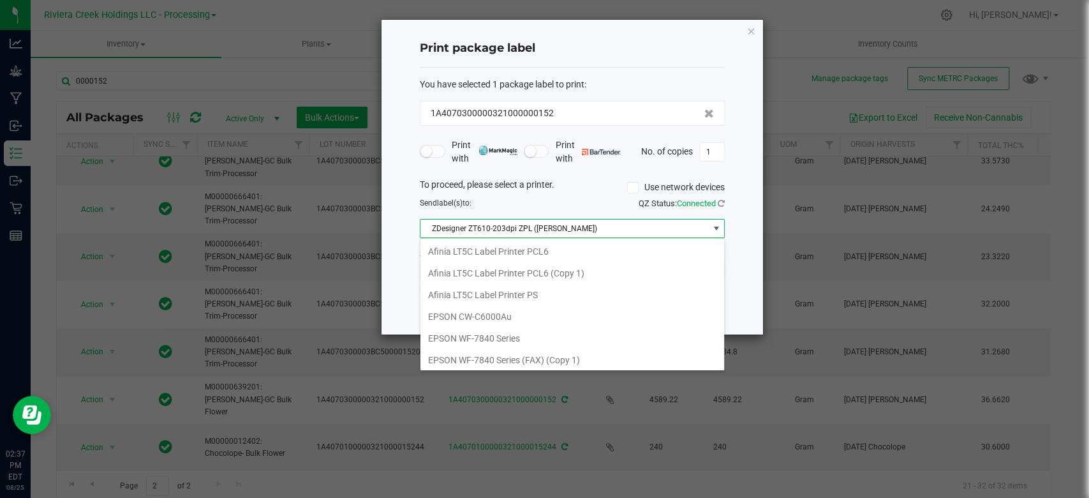
scroll to position [19, 305]
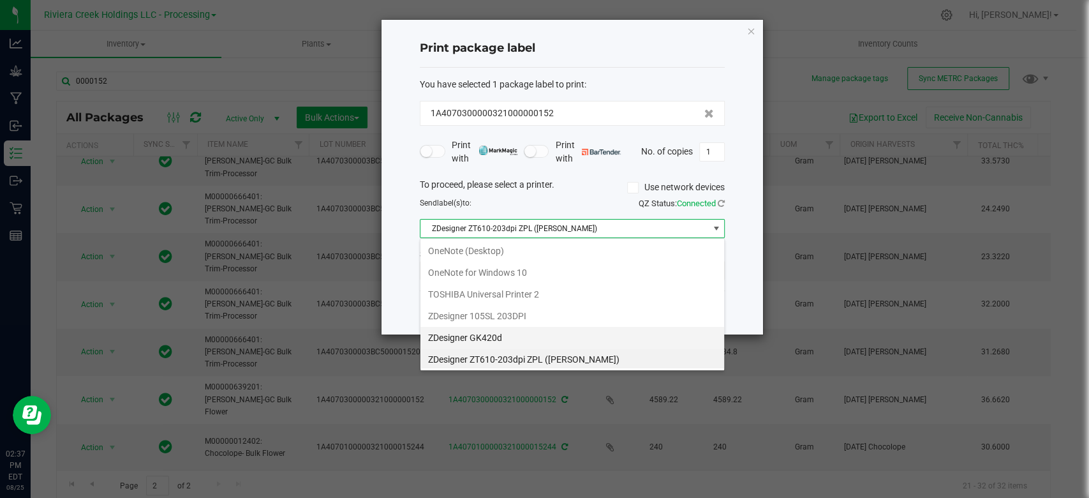
click at [472, 329] on GK420d "ZDesigner GK420d" at bounding box center [572, 338] width 304 height 22
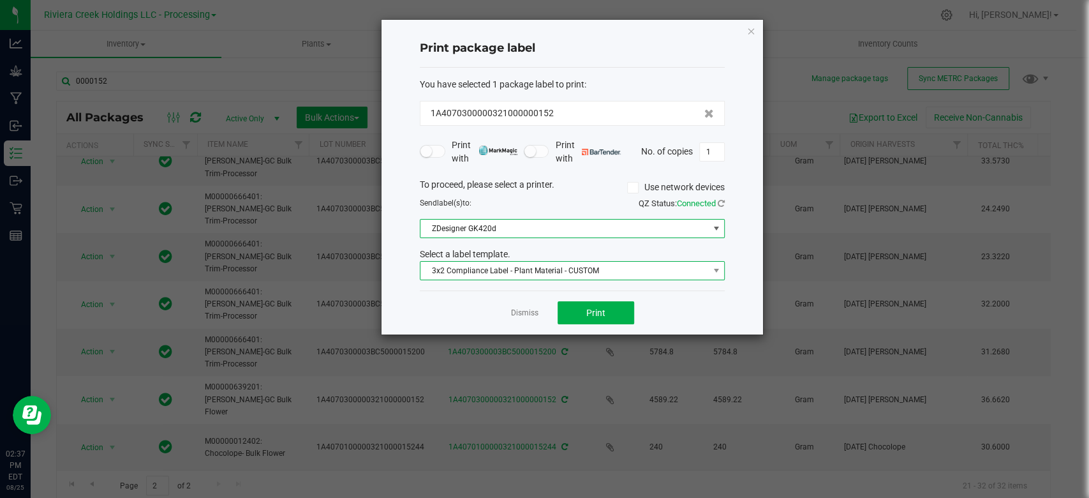
click at [484, 271] on span "3x2 Compliance Label - Plant Material - CUSTOM" at bounding box center [564, 271] width 288 height 18
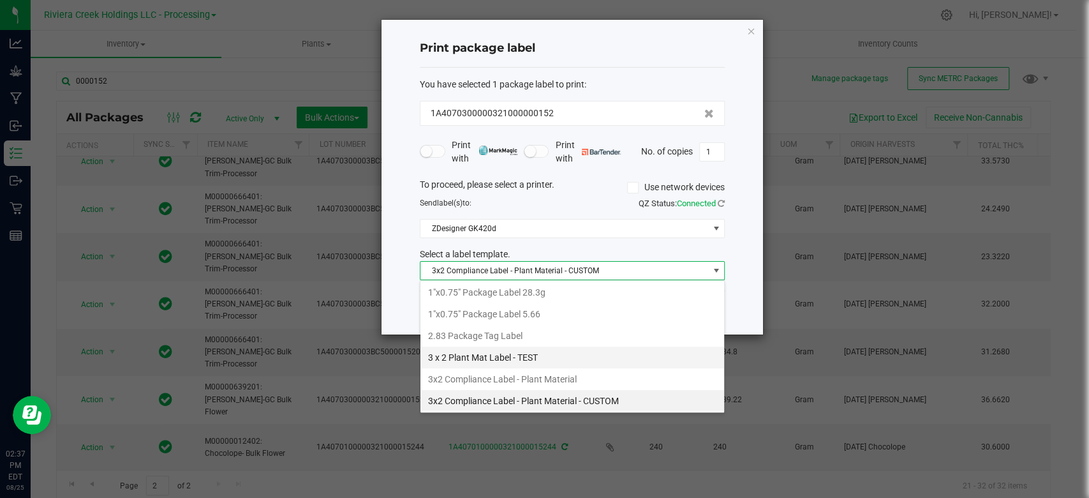
scroll to position [0, 0]
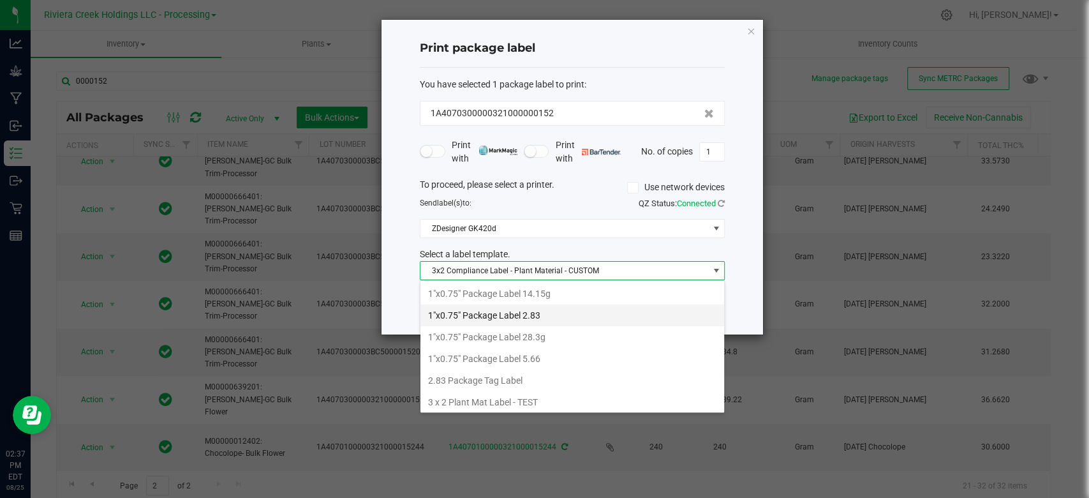
click at [492, 314] on li "1"x0.75" Package Label 2.83" at bounding box center [572, 315] width 304 height 22
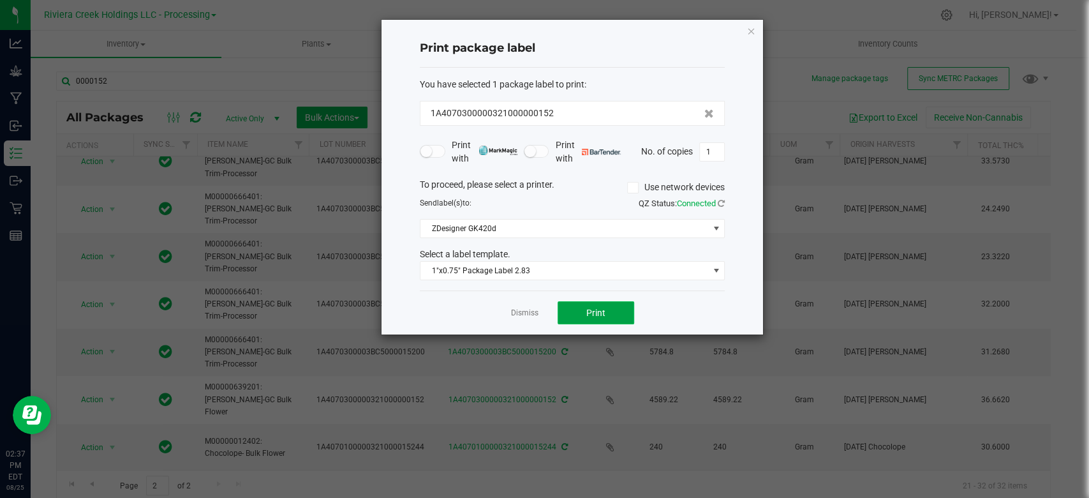
click at [612, 310] on button "Print" at bounding box center [596, 312] width 77 height 23
click at [485, 222] on span "ZDesigner GK420d" at bounding box center [564, 228] width 288 height 18
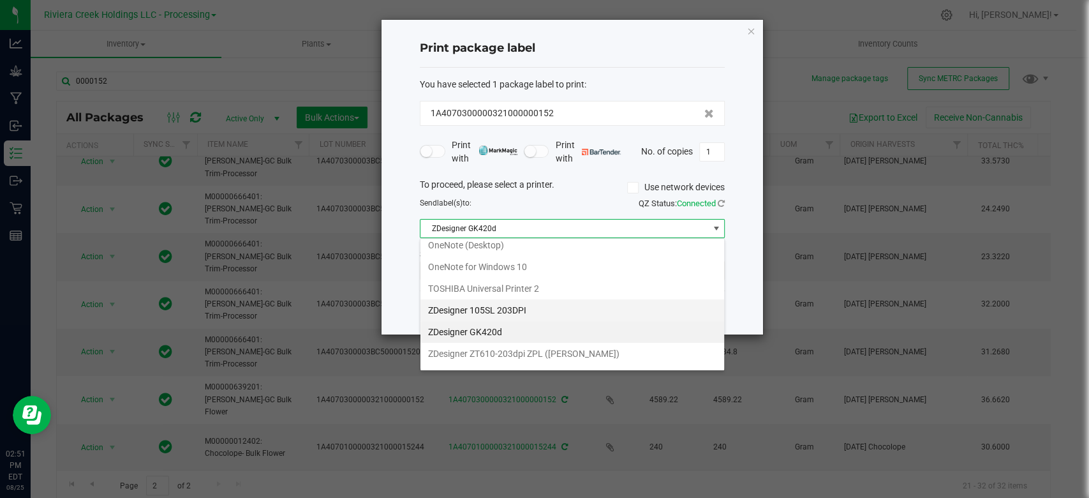
scroll to position [239, 0]
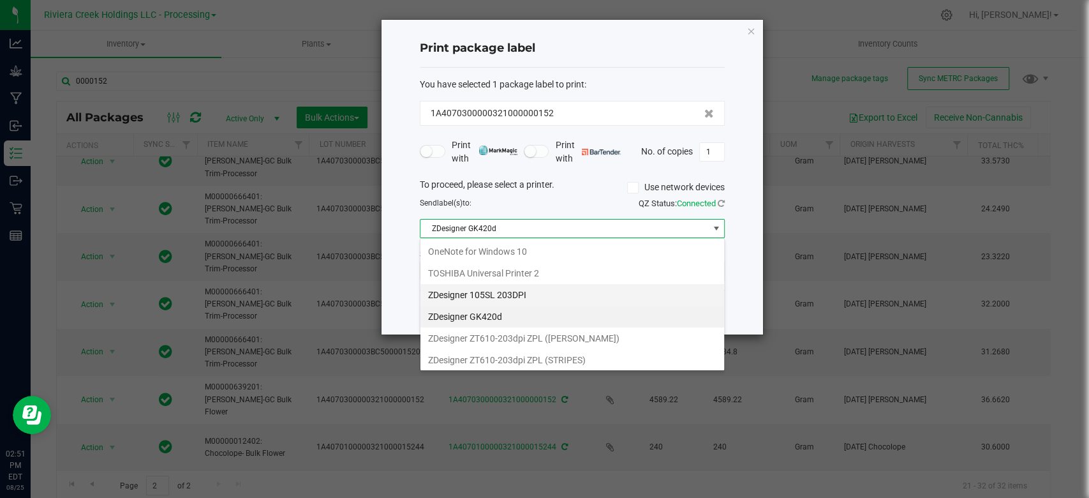
click at [477, 334] on \(MARTY\) "ZDesigner ZT610-203dpi ZPL ([PERSON_NAME])" at bounding box center [572, 338] width 304 height 22
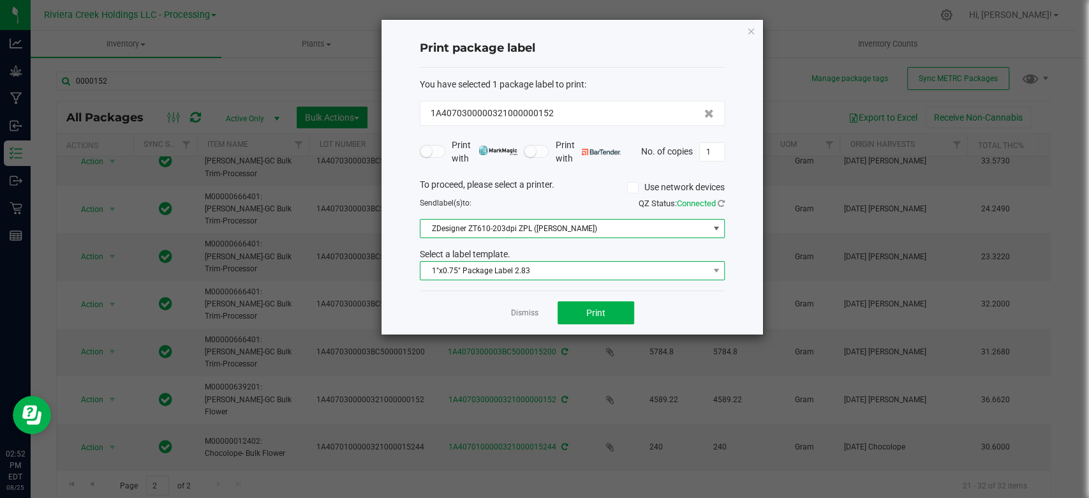
click at [468, 266] on span "1"x0.75" Package Label 2.83" at bounding box center [564, 271] width 288 height 18
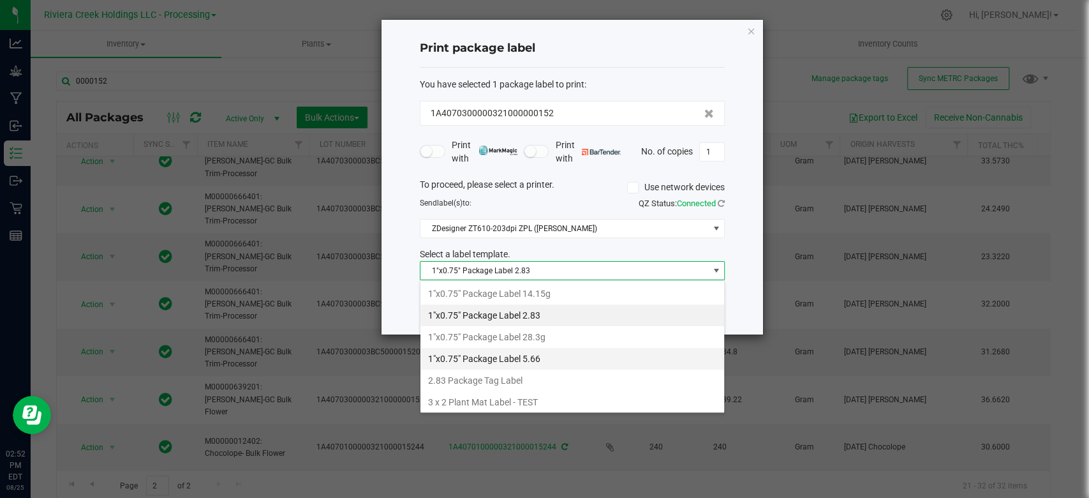
scroll to position [85, 0]
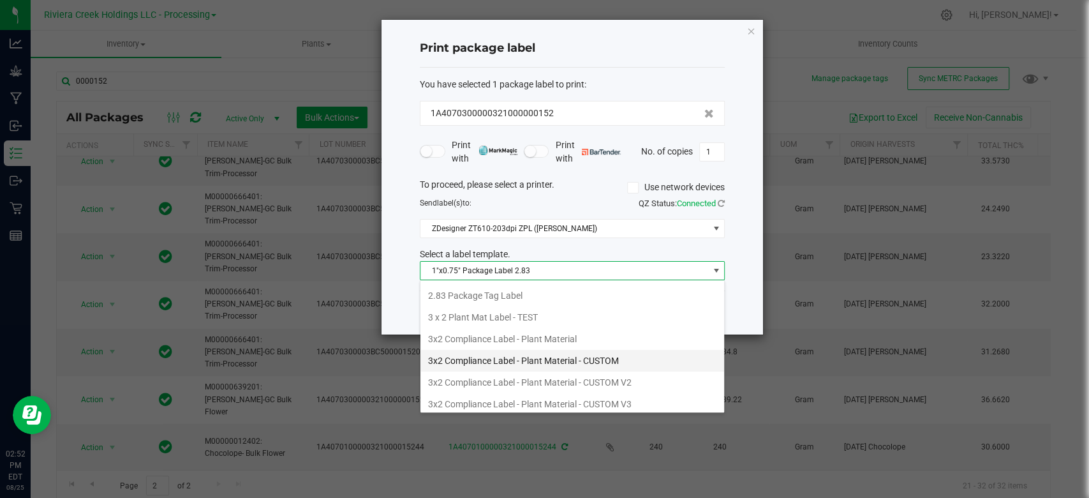
click at [491, 353] on li "3x2 Compliance Label - Plant Material - CUSTOM" at bounding box center [572, 361] width 304 height 22
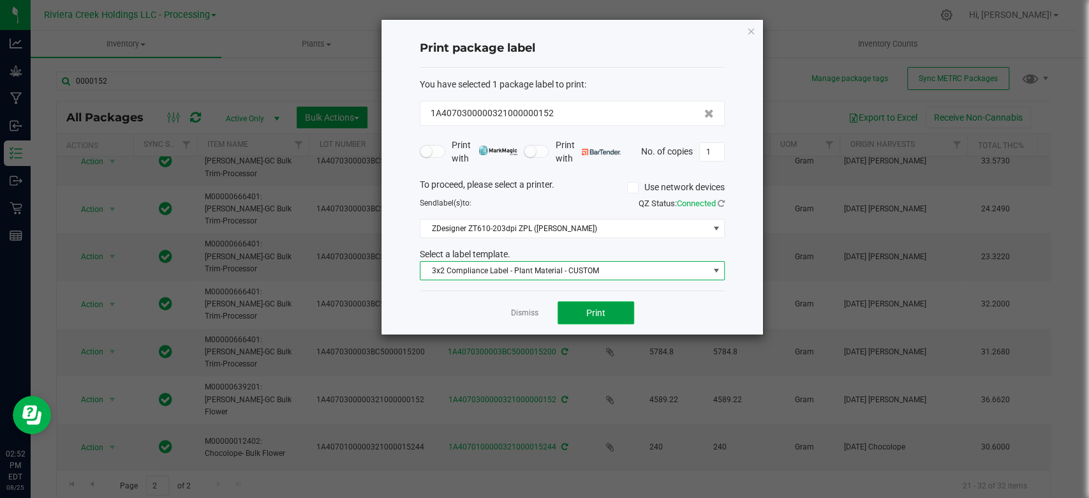
click at [592, 316] on span "Print" at bounding box center [595, 312] width 19 height 10
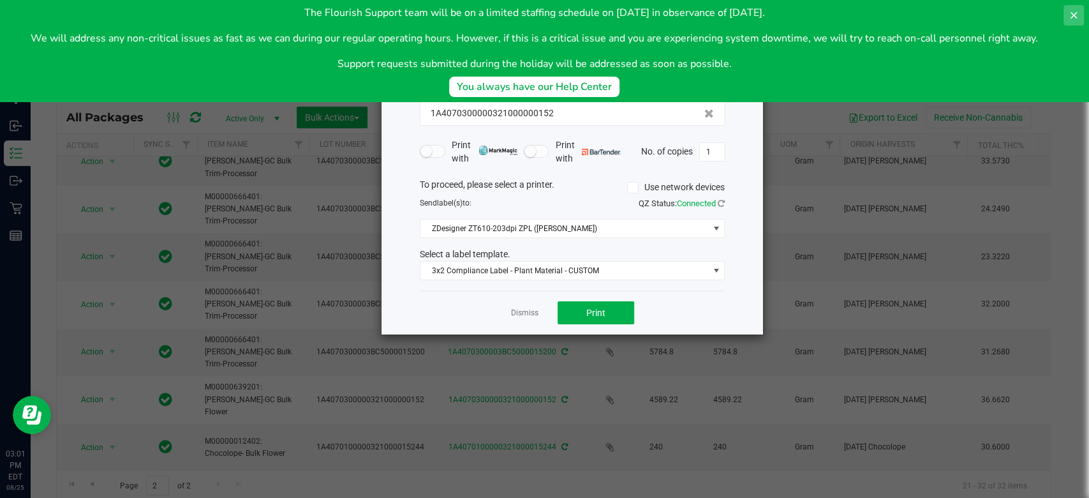
click at [1074, 13] on icon at bounding box center [1074, 15] width 10 height 10
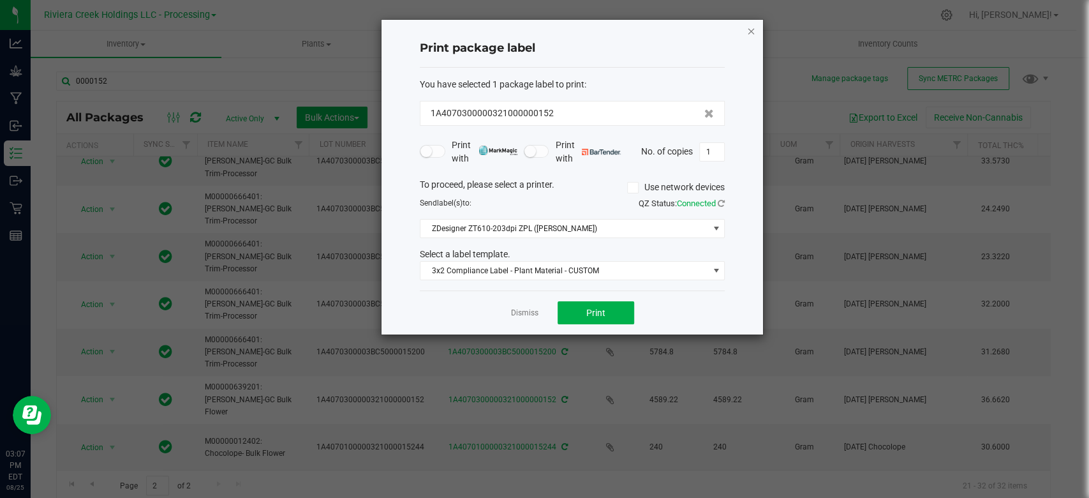
click at [751, 30] on icon "button" at bounding box center [750, 30] width 9 height 15
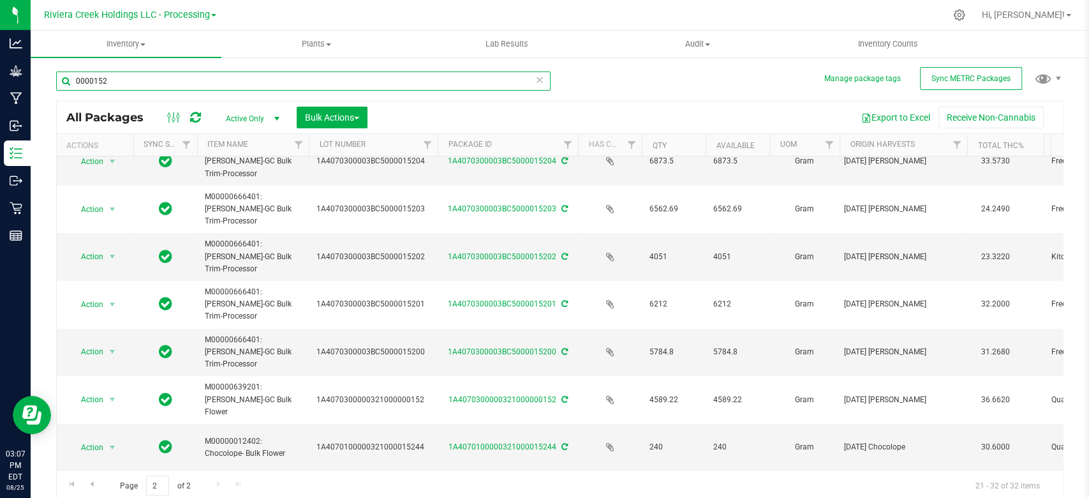
click at [141, 80] on input "0000152" at bounding box center [303, 80] width 494 height 19
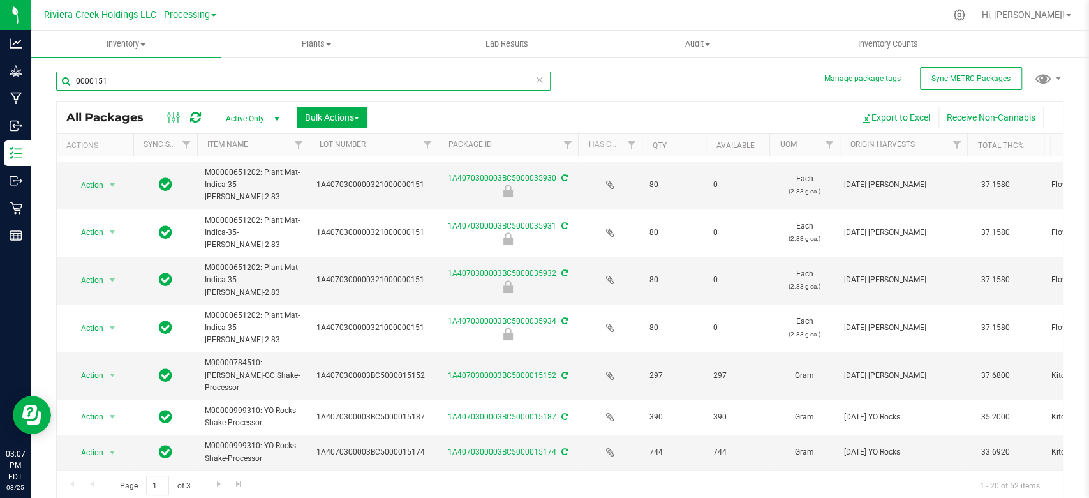
scroll to position [624, 0]
type input "0000151"
click at [217, 485] on span "Go to the next page" at bounding box center [219, 483] width 10 height 10
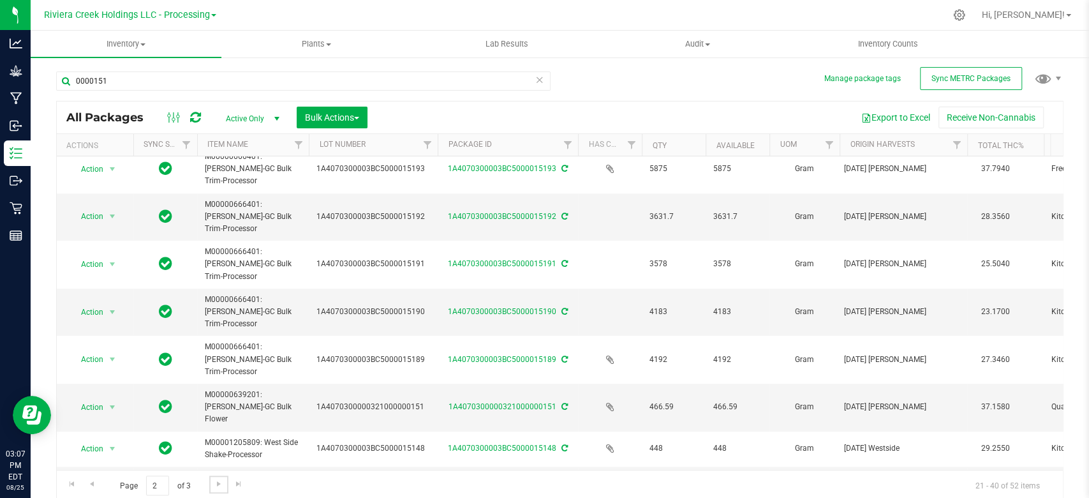
scroll to position [425, 0]
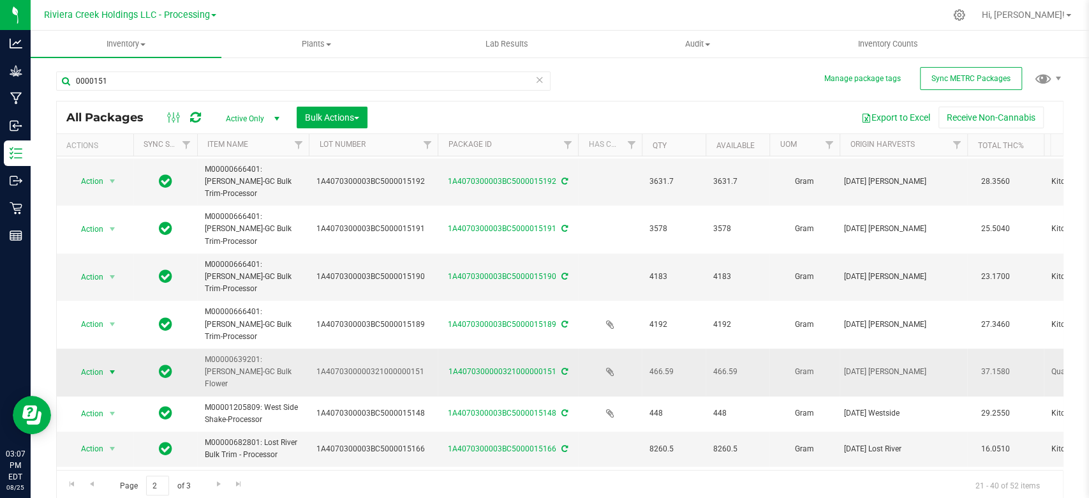
click at [105, 369] on span "select" at bounding box center [113, 372] width 16 height 18
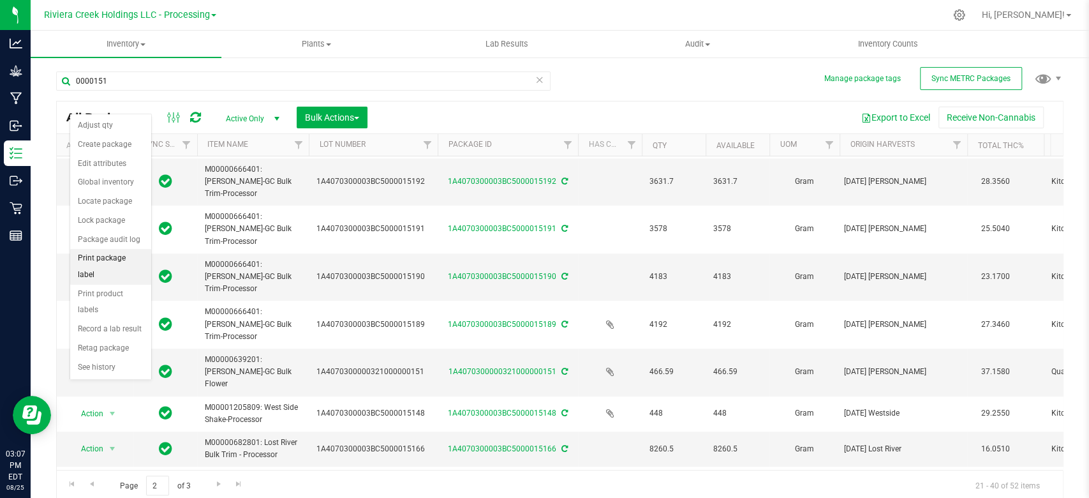
click at [89, 256] on li "Print package label" at bounding box center [110, 266] width 81 height 35
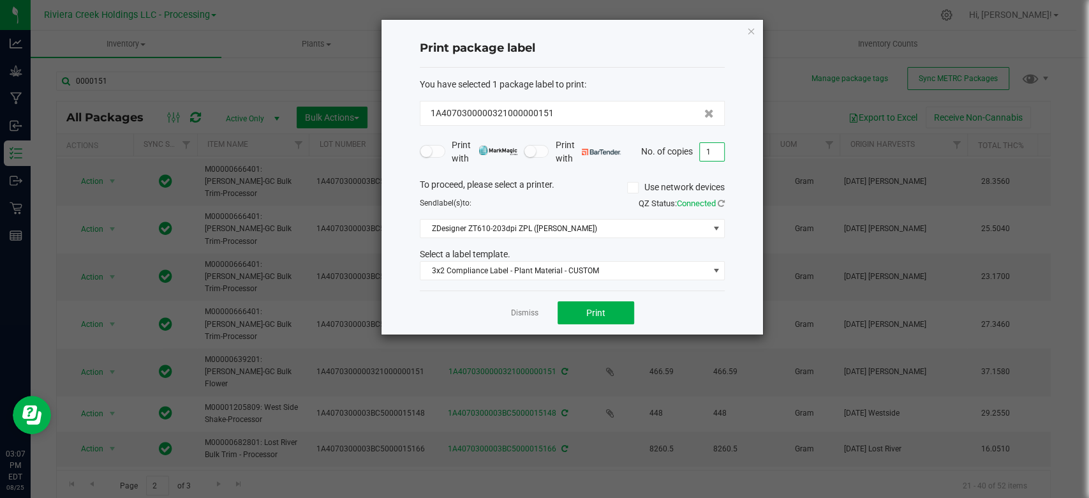
click at [720, 154] on input "1" at bounding box center [712, 152] width 24 height 18
type input "25"
click at [572, 313] on button "Print" at bounding box center [596, 312] width 77 height 23
click at [750, 28] on icon "button" at bounding box center [750, 30] width 9 height 15
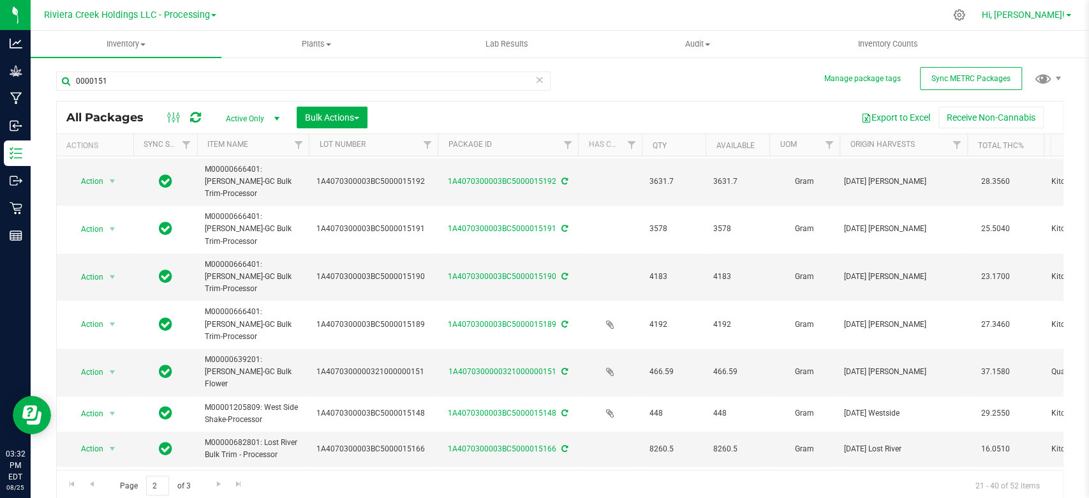
click at [1061, 15] on span "Hi, [PERSON_NAME]!" at bounding box center [1023, 15] width 83 height 10
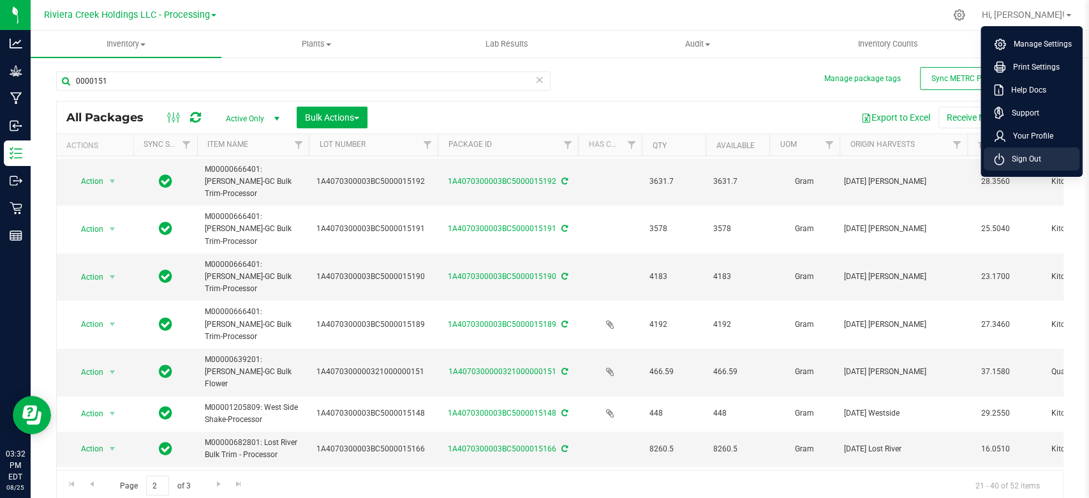
click at [1020, 152] on span "Sign Out" at bounding box center [1022, 158] width 37 height 13
